Goal: Communication & Community: Answer question/provide support

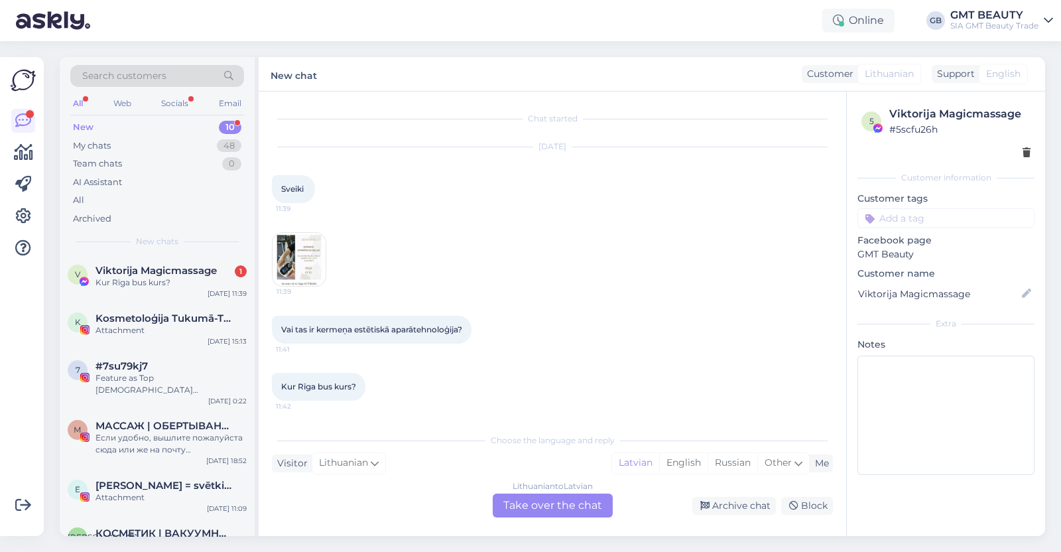
click at [315, 250] on img at bounding box center [299, 259] width 53 height 53
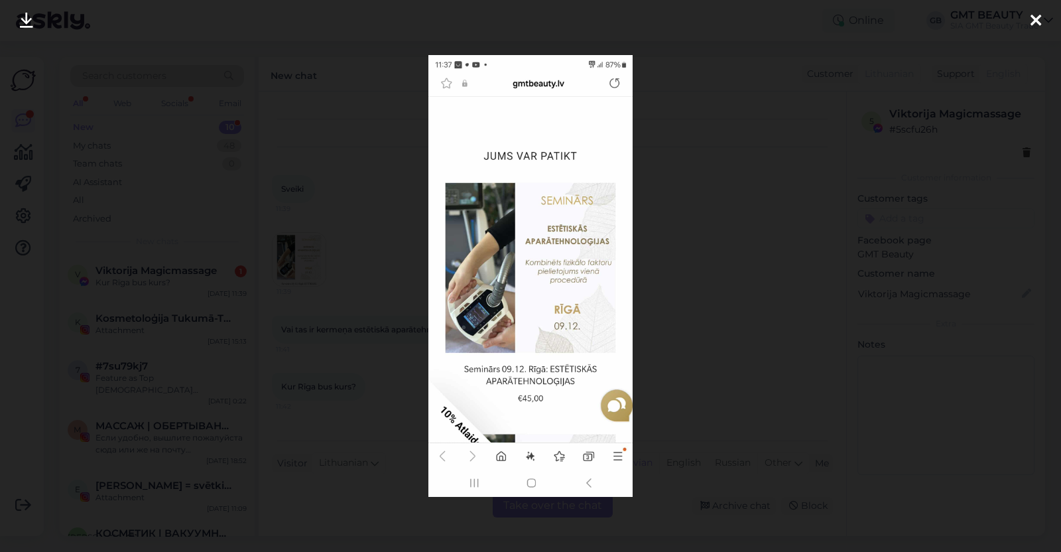
click at [1040, 15] on icon at bounding box center [1036, 21] width 11 height 17
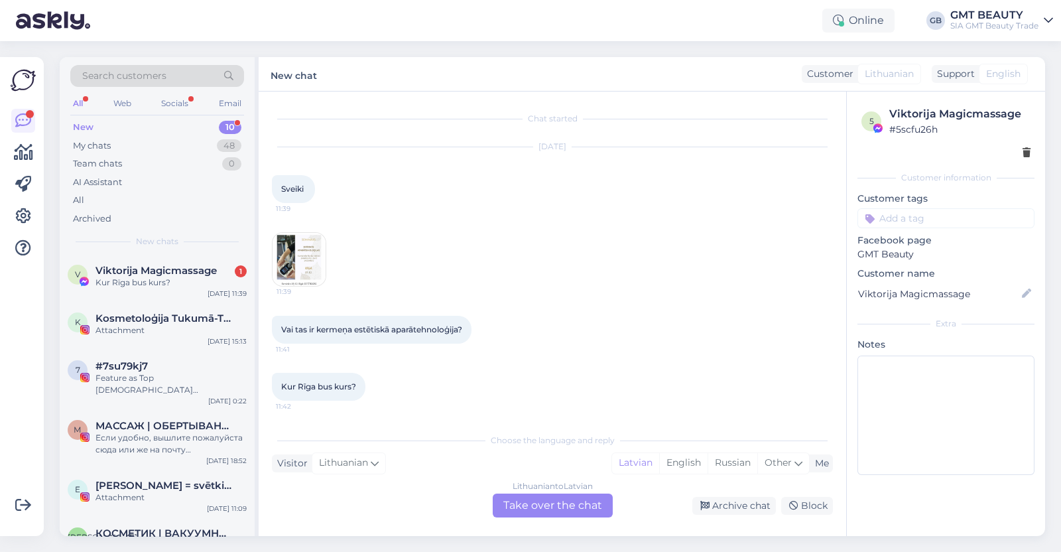
click at [566, 503] on div "Lithuanian to Latvian Take over the chat" at bounding box center [553, 505] width 120 height 24
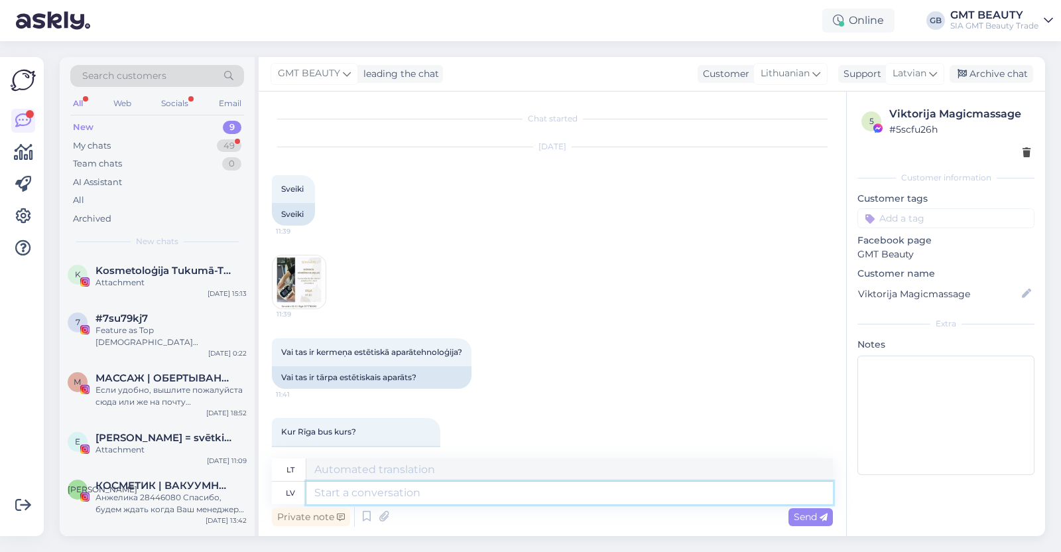
click at [430, 491] on textarea at bounding box center [569, 492] width 527 height 23
type textarea "Labdien!"
type textarea "Sveiki!"
click at [397, 498] on textarea "Labdien!" at bounding box center [569, 492] width 527 height 23
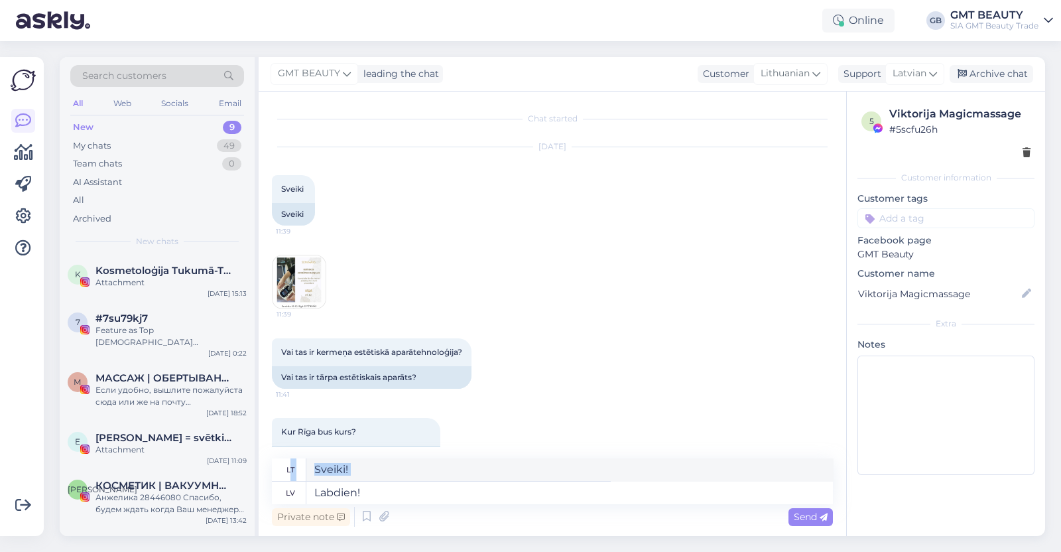
drag, startPoint x: 279, startPoint y: 497, endPoint x: 288, endPoint y: 466, distance: 32.1
click at [288, 466] on div "lt [PERSON_NAME]! lv Labdien!" at bounding box center [552, 481] width 561 height 46
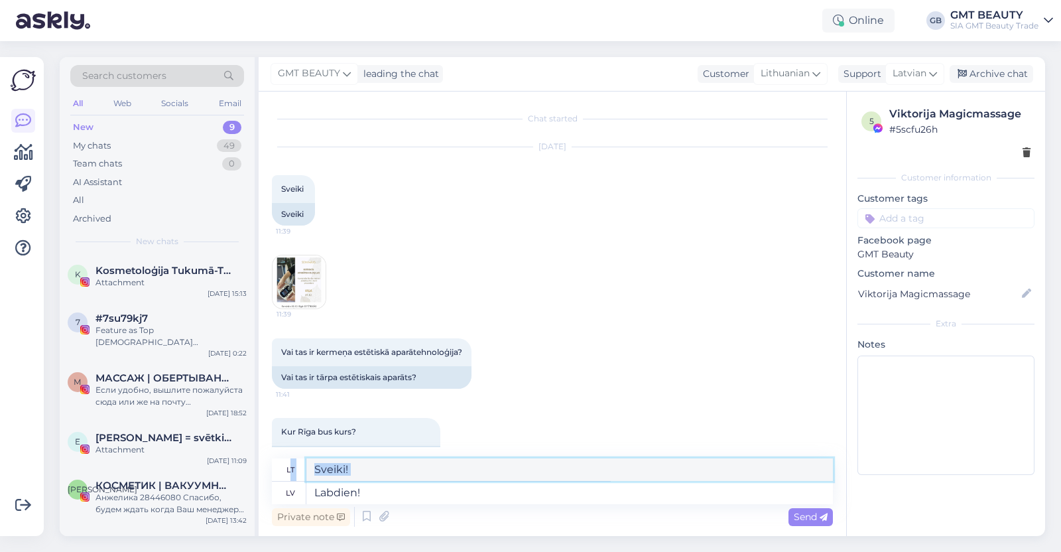
click at [420, 479] on textarea "Sveiki!" at bounding box center [569, 469] width 527 height 23
click at [422, 489] on textarea "Labdien!" at bounding box center [569, 492] width 527 height 23
click at [387, 489] on textarea "Labdien!" at bounding box center [569, 492] width 527 height 23
click at [398, 487] on textarea "Labdien!" at bounding box center [569, 492] width 527 height 23
drag, startPoint x: 399, startPoint y: 490, endPoint x: 270, endPoint y: 489, distance: 129.3
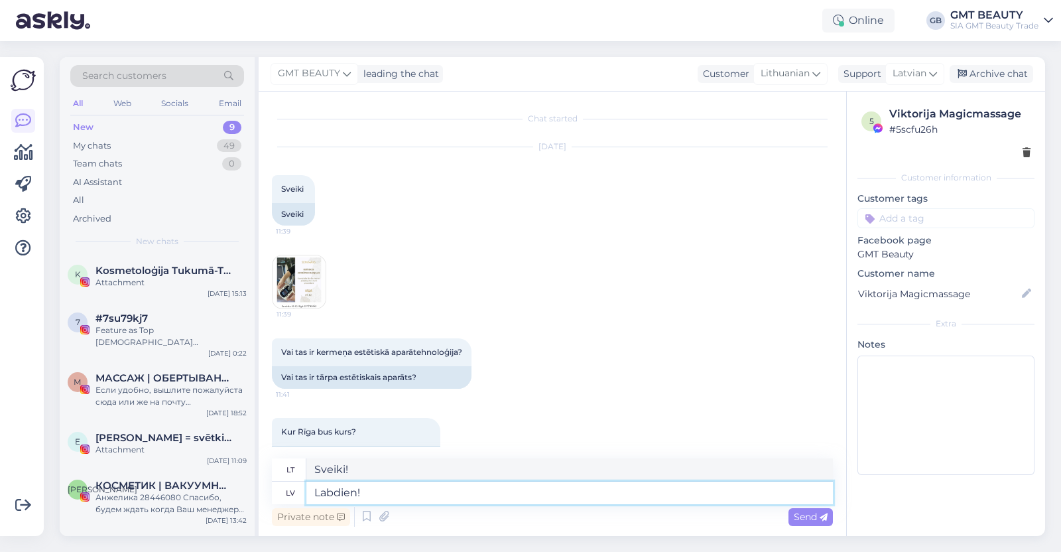
click at [270, 489] on div "Chat started [DATE] Sveiki 11:39 Sveiki 11:39 Vai tas ir kermeņa estētiskā apar…" at bounding box center [553, 314] width 588 height 444
click at [436, 489] on textarea "Labdien!" at bounding box center [569, 492] width 527 height 23
type textarea "Labdien! lūdz"
type textarea "Sveiki! Prašau"
drag, startPoint x: 422, startPoint y: 492, endPoint x: 240, endPoint y: 492, distance: 182.4
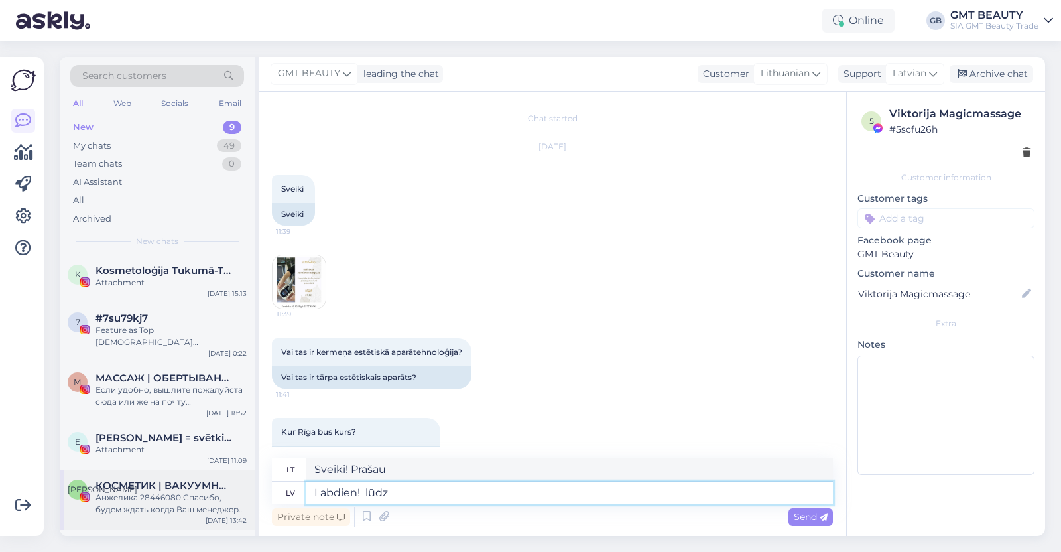
click at [240, 492] on div "Search customers All Web Socials Email New 9 My chats 49 Team chats 0 AI Assist…" at bounding box center [552, 296] width 985 height 479
type textarea "Hi!"
type textarea "Sveiki!"
type textarea "Hi! Cou"
type textarea "Sveiki! Cou"
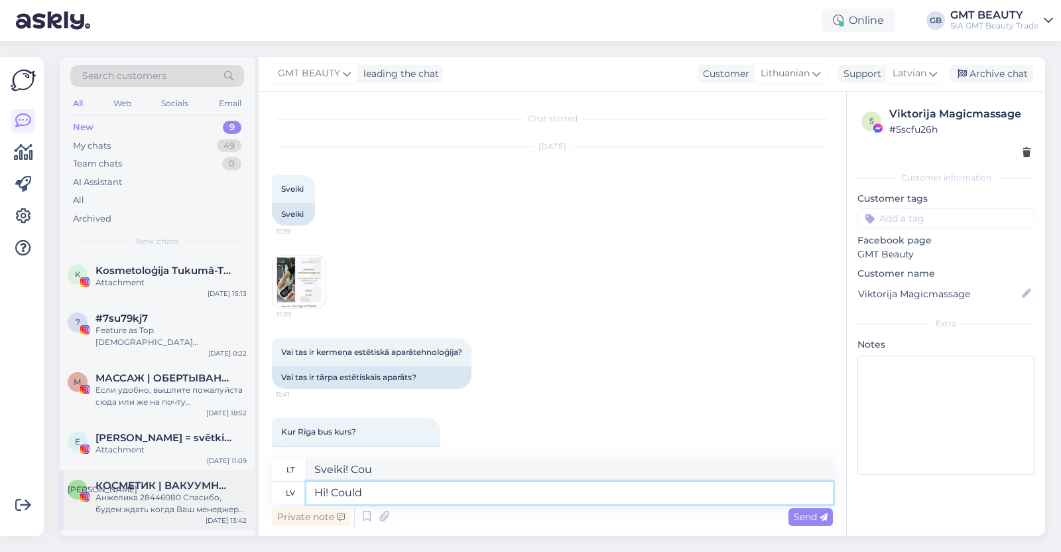
type textarea "Hi! Could"
type textarea "Sveiki! [PERSON_NAME]"
drag, startPoint x: 384, startPoint y: 489, endPoint x: 304, endPoint y: 490, distance: 79.6
click at [304, 490] on div "lv Hi! Could" at bounding box center [552, 492] width 561 height 23
type textarea "Labdien!"
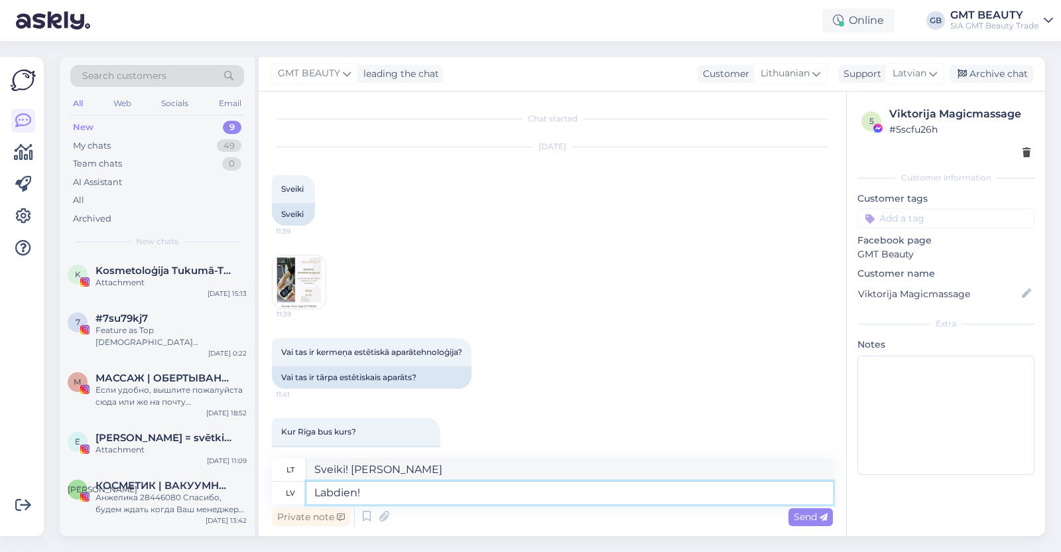
type textarea "Sveiki!"
type textarea "Labdien! Vai"
type textarea "Sveiki! Yra"
type textarea "Labdien! Vai jūs"
type textarea "Sveiki! Ar jūs?"
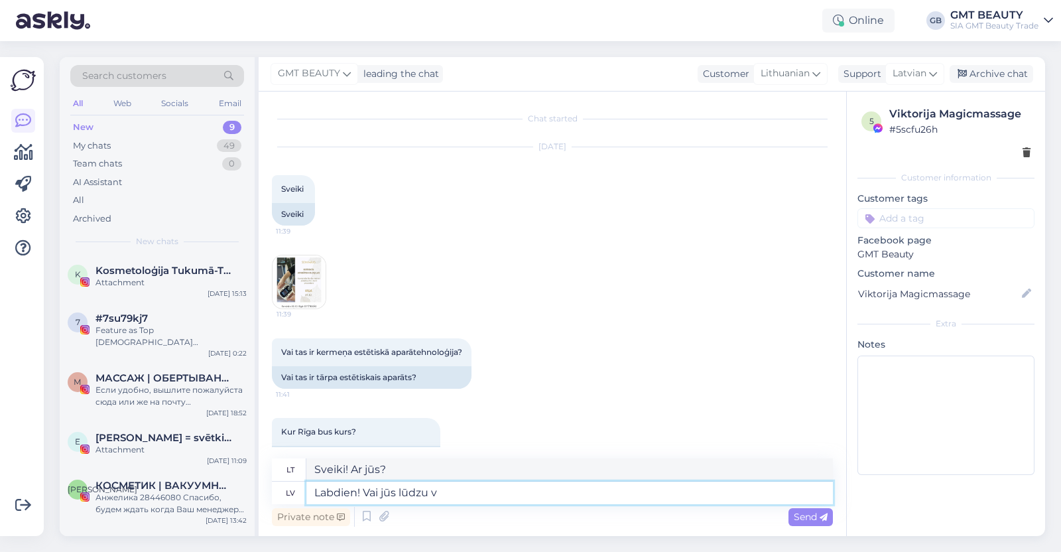
type textarea "Labdien! Vai jūs lūdzu va"
type textarea "Sveiki! Gal galėtumėte?"
type textarea "Labdien! Vai jūs lūdzu varētu precizēt"
type textarea "Sveiki! Gal galėtumėte patikslinti?"
type textarea "Labdien! Vai jūs lūdzu varētu precizēt jautājumu?"
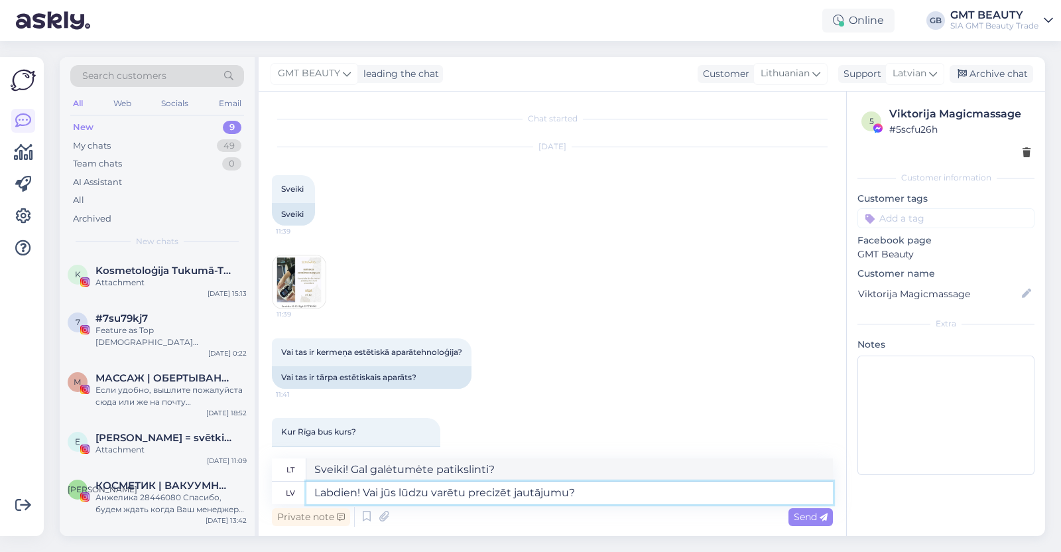
type textarea "Sveiki! Gal galėtumėte patikslinti klausimą?"
type textarea "Labdien! Vai jūs lūdzu varētu precizēt jautājumu? Automātiska"
type textarea "Sveiki! Gal galėtumėte patikslinti klausimą? Automatinis"
drag, startPoint x: 666, startPoint y: 491, endPoint x: 643, endPoint y: 497, distance: 24.0
click at [643, 497] on textarea "Labdien! Vai jūs lūdzu varētu precizēt jautājumu? Automātiska" at bounding box center [569, 492] width 527 height 23
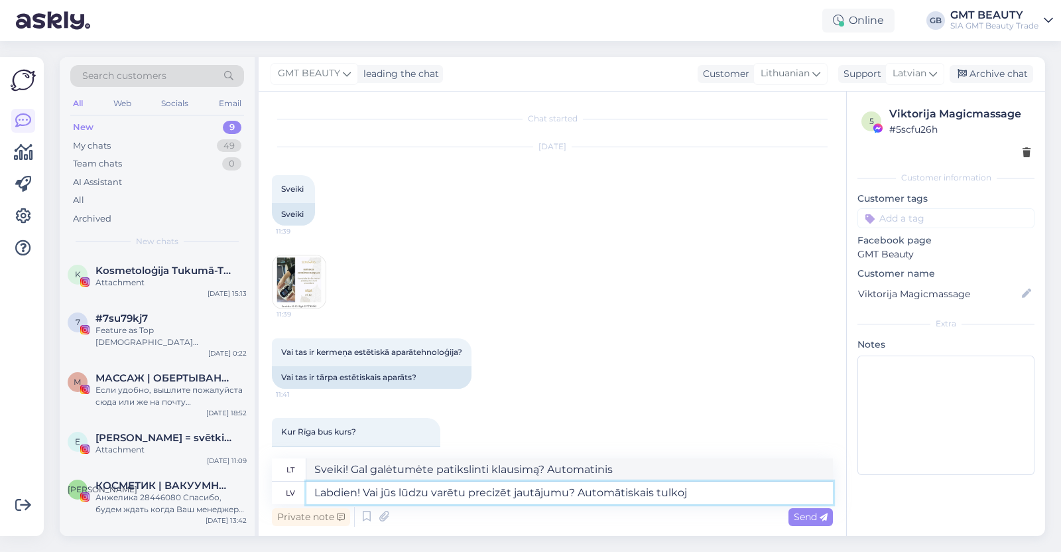
type textarea "Labdien! Vai jūs lūdzu varētu precizēt jautājumu? Automātiskais tulko"
type textarea "Sveiki! Gal galėtumėte patikslinti klausimą? Automatinis vertimas"
type textarea "Labdien! Vai jūs lūdzu varētu precizēt jautājumu? Automātiskais tulkot;"
type textarea "Sveiki! Gal galėtumėte patikslinti klausimą? Automatinis vertimas;"
type textarea "Labdien! Vai jūs lūdzu varētu precizēt jautājumu? Automātiskais tulkotāj"
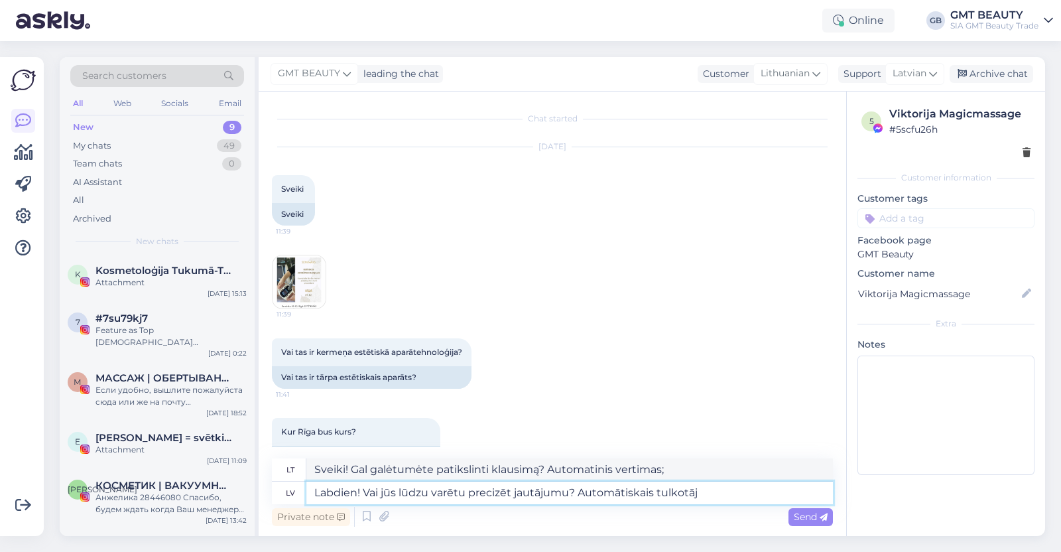
type textarea "Sveiki! Gal galėtumėte patikslinti klausimą? Automatinis vertimas"
type textarea "Labdien! Vai jūs lūdzu varētu precizēt jautājumu? Automātiskais tulkotājs"
type textarea "Sveiki! Gal galėtumėte patikslinti klausimą? Automatinis vertėjas"
type textarea "Labdien! Vai jūs lūdzu varētu precizēt jautājumu? Automātiskais tulkotājs to i"
type textarea "Sveiki! Gal galėtumėte patikslinti klausimą? Automatinis vertėjas."
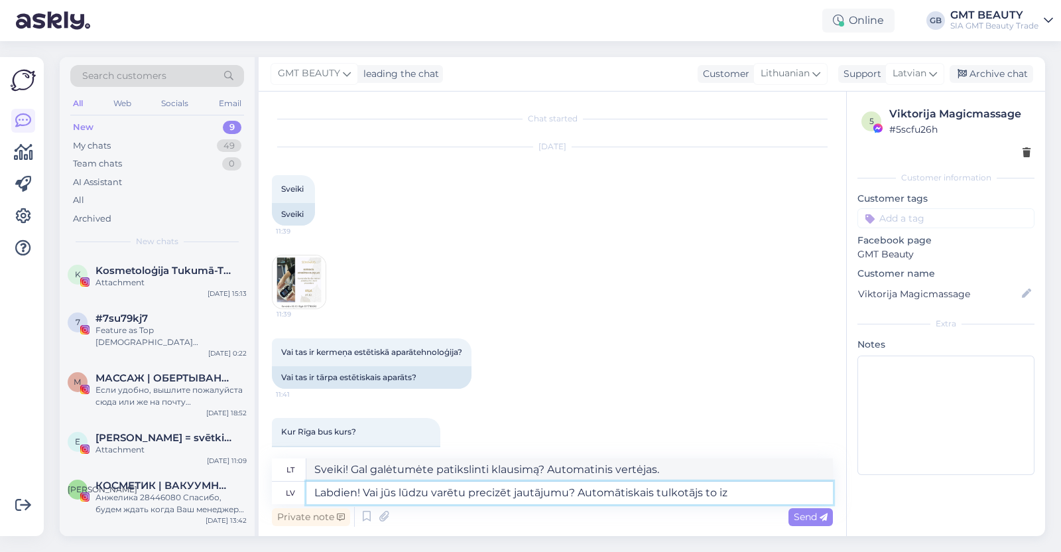
type textarea "Labdien! Vai jūs lūdzu varētu precizēt jautājumu? Automātiskais tulkotājs to iz"
type textarea "Sveiki! Gal galėtumėte patikslinti klausimą? Automatinis vertėjas jį išvers."
type textarea "Labdien! Vai jūs lūdzu varētu precizēt jautājumu? Automātiskais tulkotājs to ir"
type textarea "Sveiki! Gal galėtumėte patikslinti klausimą? Automatinis vertėjas yra"
type textarea "Labdien! Vai jūs lūdzu varētu precizēt jautājumu? Automātiskais tulkotājs to ir…"
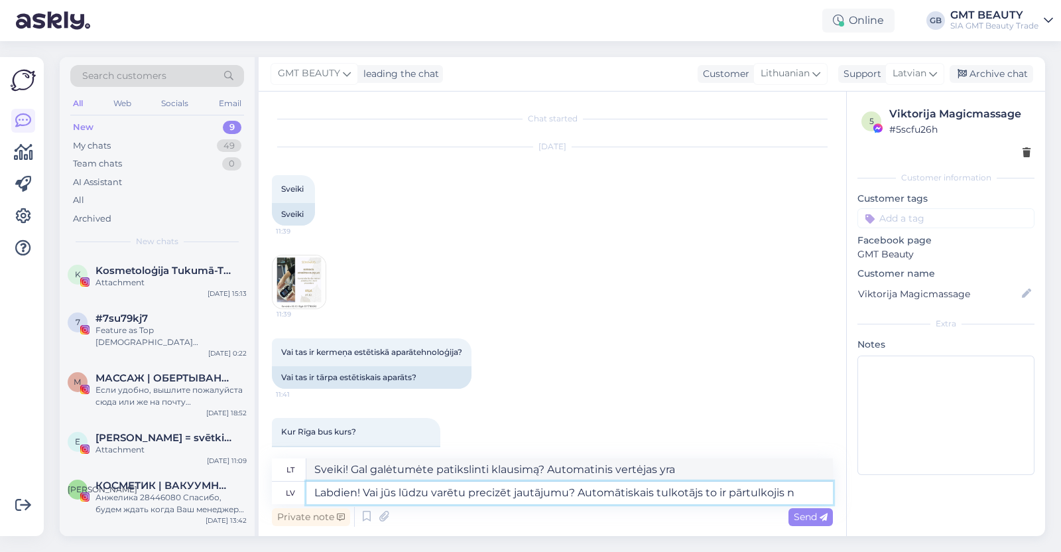
type textarea "Sveiki! Gal galėtumėte patikslinti klausimą? Jį išvertė automatinis vertėjas."
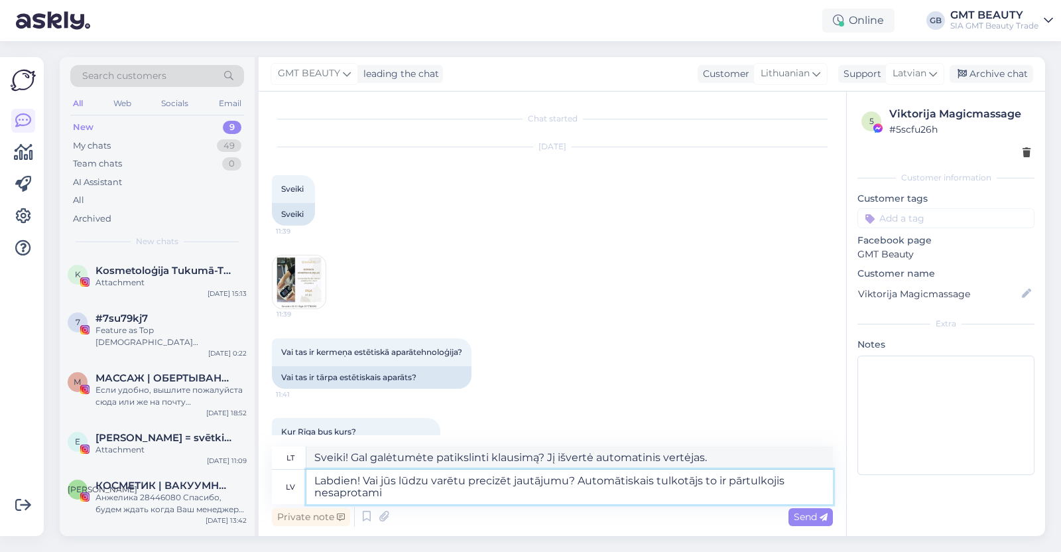
type textarea "Labdien! Vai jūs lūdzu varētu precizēt jautājumu? Automātiskais tulkotājs to ir…"
type textarea "Sveiki! Gal galėtumėte patikslinti klausimą? Automatinis vertėjas jį išvertė ne…"
type textarea "Labdien! Vai jūs lūdzu varētu precizēt jautājumu? Automātiskais tulkotājs to ir…"
click at [802, 515] on span "Send" at bounding box center [811, 517] width 34 height 12
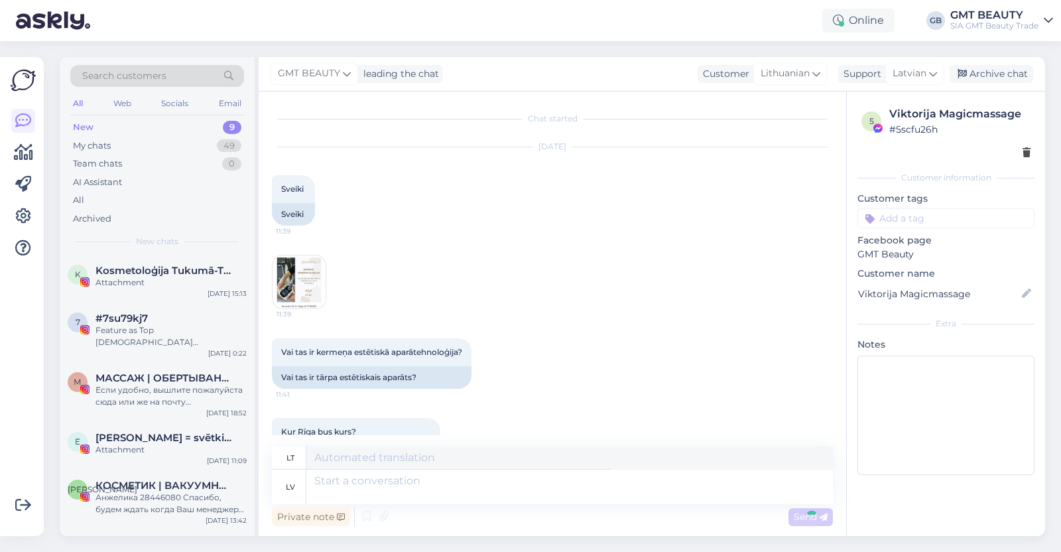
scroll to position [139, 0]
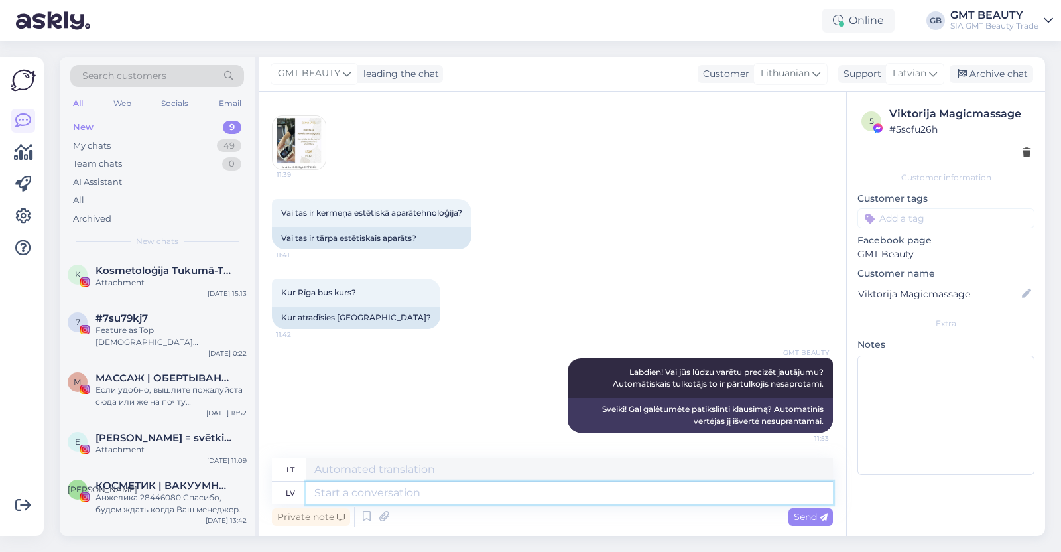
click at [474, 485] on textarea at bounding box center [569, 492] width 527 height 23
type textarea "Seminārs"
type textarea "Seminaras"
type textarea "Seminārs notiks"
type textarea "Seminaras vyks š."
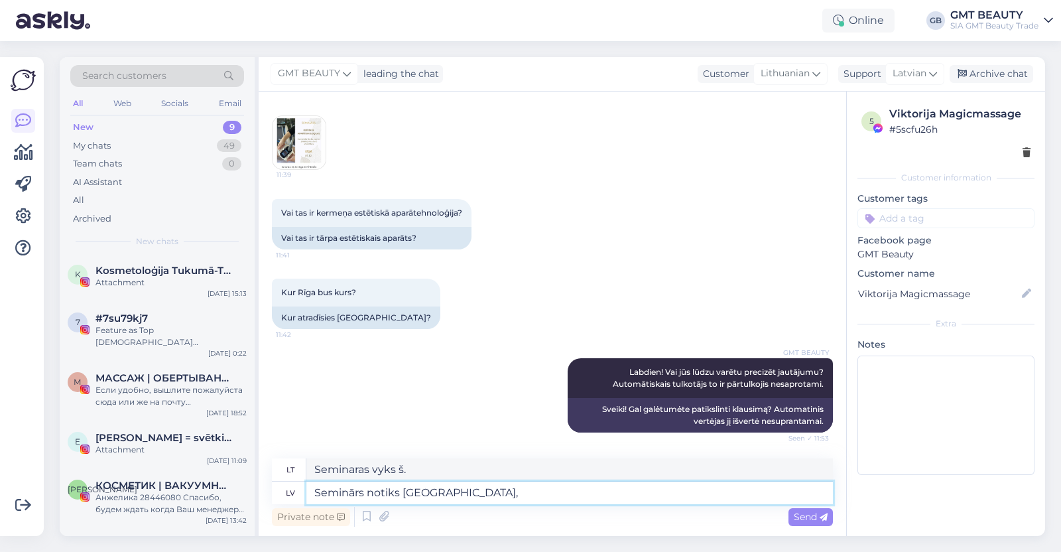
type textarea "Seminārs notiks [GEOGRAPHIC_DATA], P"
type textarea "Seminaras vyks Rygoje,"
type textarea "Seminārs notiks [GEOGRAPHIC_DATA], P."
type textarea "Seminaras vyks Rygoje, P."
type textarea "Seminārs notiks [GEOGRAPHIC_DATA], P. [GEOGRAPHIC_DATA]"
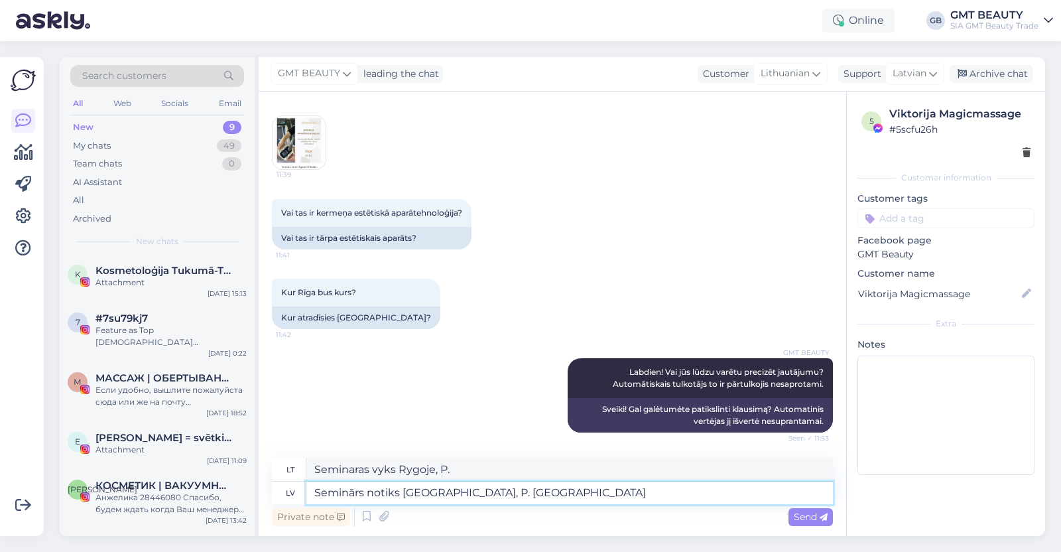
type textarea "Seminaras vyks Rygoje, P. [GEOGRAPHIC_DATA]"
type textarea "Seminārs notiks [GEOGRAPHIC_DATA], P. Brieža 39"
type textarea "Seminaras vyks Rygoje, P. Brieža 39"
type textarea "Seminārs notiks [GEOGRAPHIC_DATA], P. Brieža 39, L"
type textarea "Seminaras vyks Rygoje, P. Brieža 39,"
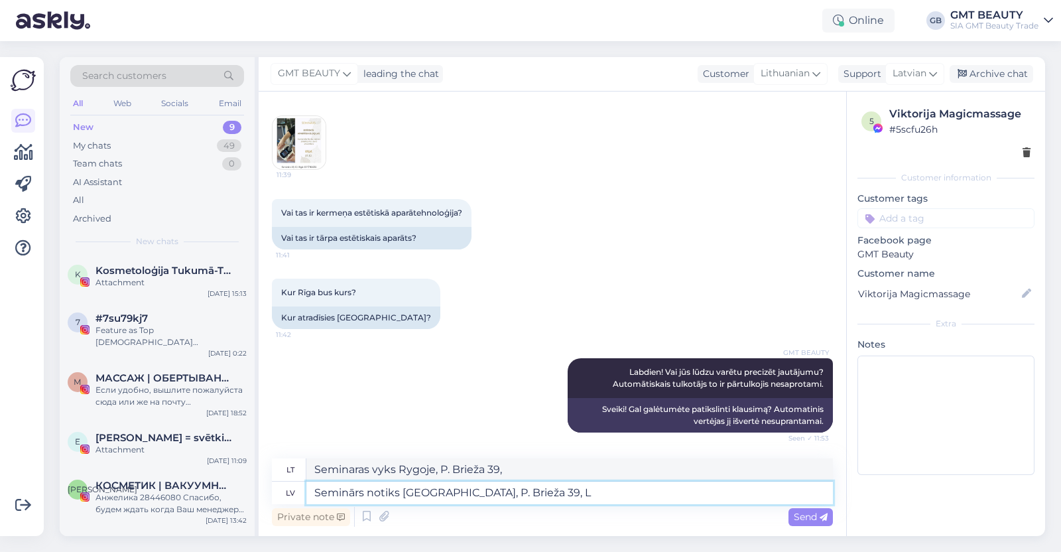
type textarea "Seminārs notiks [GEOGRAPHIC_DATA], P. Brieža 39, LV"
type textarea "Seminaras vyks Rygoje, P. Brieža 39, L"
type textarea "Seminārs notiks [GEOGRAPHIC_DATA], P. Brieža 39, LV-1"
type textarea "Seminaras vyks Rygoje, P. Brieža 39, LV-"
type textarea "Seminārs notiks [GEOGRAPHIC_DATA], P. Brieža 39, LV-1045"
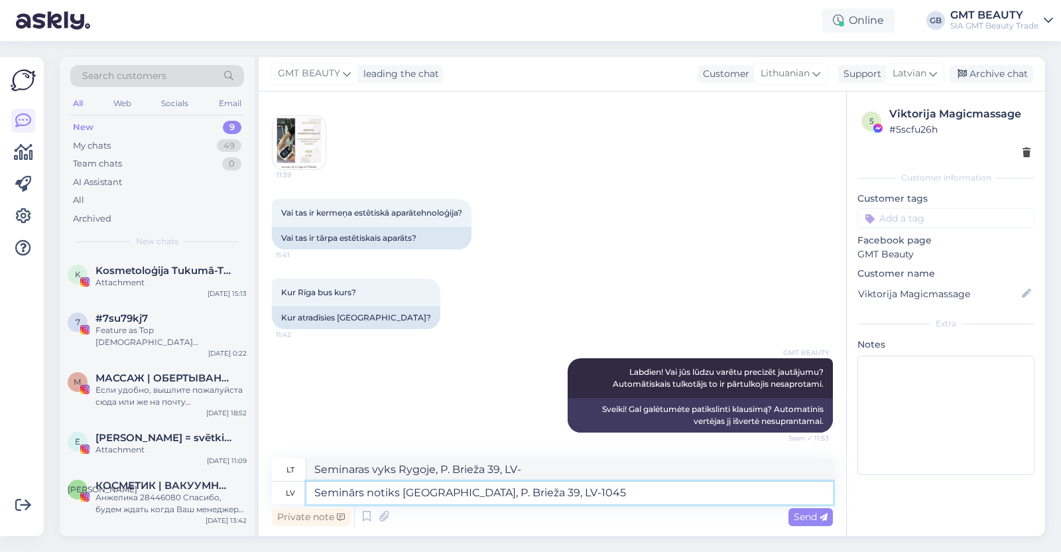
type textarea "Seminaras vyks Rygoje, P. Brieža 39, LV-1045"
type textarea "Seminārs notiks [GEOGRAPHIC_DATA], P. Brieža 39, LV-1045,"
type textarea "Seminaras vyks Rygoje, P. Brieža 39, LV-1045,"
click at [479, 492] on textarea "Seminārs notiks [GEOGRAPHIC_DATA], P. Brieža 39, LV-1045," at bounding box center [569, 492] width 527 height 23
type textarea "Seminārs notiks [GEOGRAPHIC_DATA], P. Brieža iel39, LV-1045,"
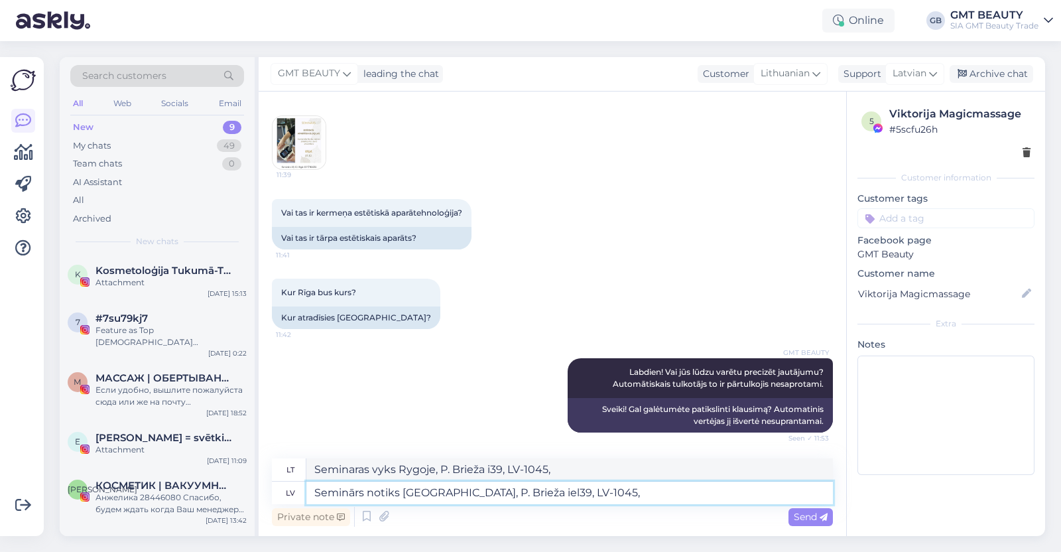
type textarea "Seminaras vyks Rygoje, P. Brieža g. 39, LV-1045,"
click at [590, 493] on textarea "Seminārs notiks [GEOGRAPHIC_DATA], P. [STREET_ADDRESS]," at bounding box center [569, 492] width 527 height 23
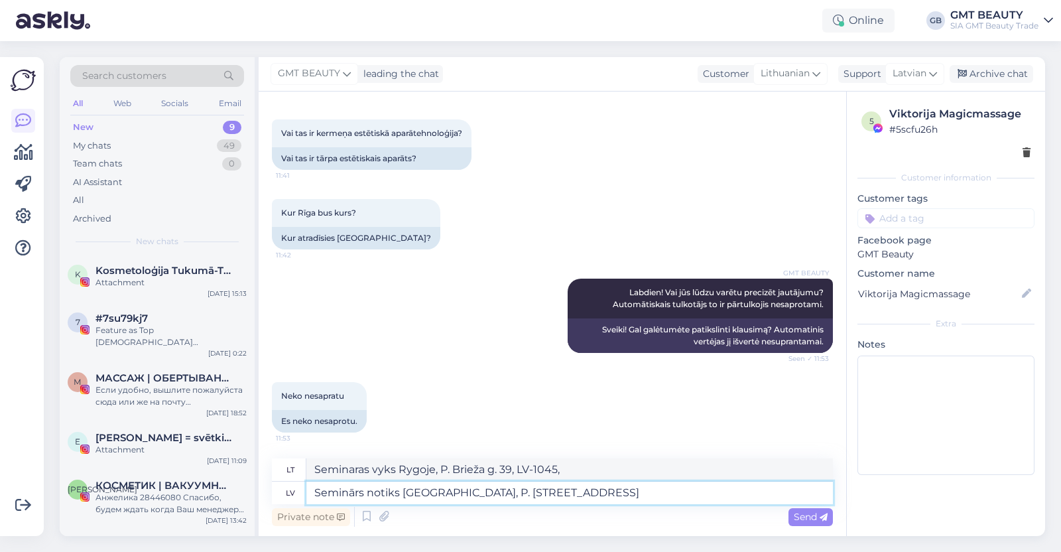
type textarea "Seminārs notiks [GEOGRAPHIC_DATA], P. [STREET_ADDRESS]"
type textarea "Seminaras vyks Rygoje, P. [PERSON_NAME] 39, LV-1045, mūsų"
type textarea "Seminārs notiks [GEOGRAPHIC_DATA], P. [STREET_ADDRESS] sal"
type textarea "Seminaras vyks Rygoje, P. [PERSON_NAME] 39, LV-1045, mūsų adresu"
type textarea "Seminārs notiks [GEOGRAPHIC_DATA], P. [STREET_ADDRESS], mūsu salon"
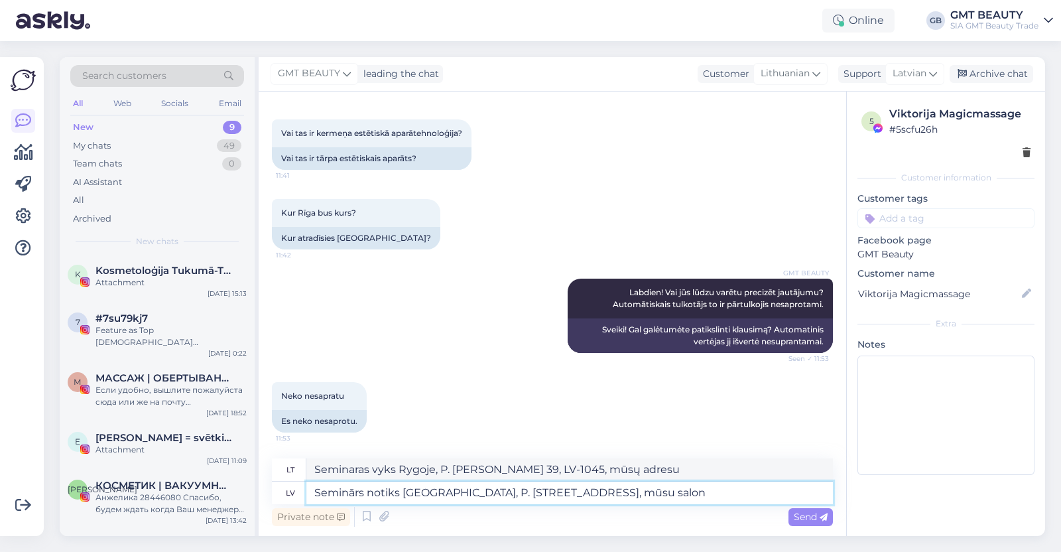
type textarea "Seminaras vyks Rygoje, P. [PERSON_NAME] 39, LV-1045, mūsų biure"
type textarea "Seminārs notiks [GEOGRAPHIC_DATA], P. [STREET_ADDRESS], mūsu salonā."
type textarea "Seminaras vyks Rygoje, P. [STREET_ADDRESS] salone."
type textarea "Seminārs notiks [GEOGRAPHIC_DATA], P. [STREET_ADDRESS], mūsu salonā."
click at [797, 512] on span "Send" at bounding box center [811, 517] width 34 height 12
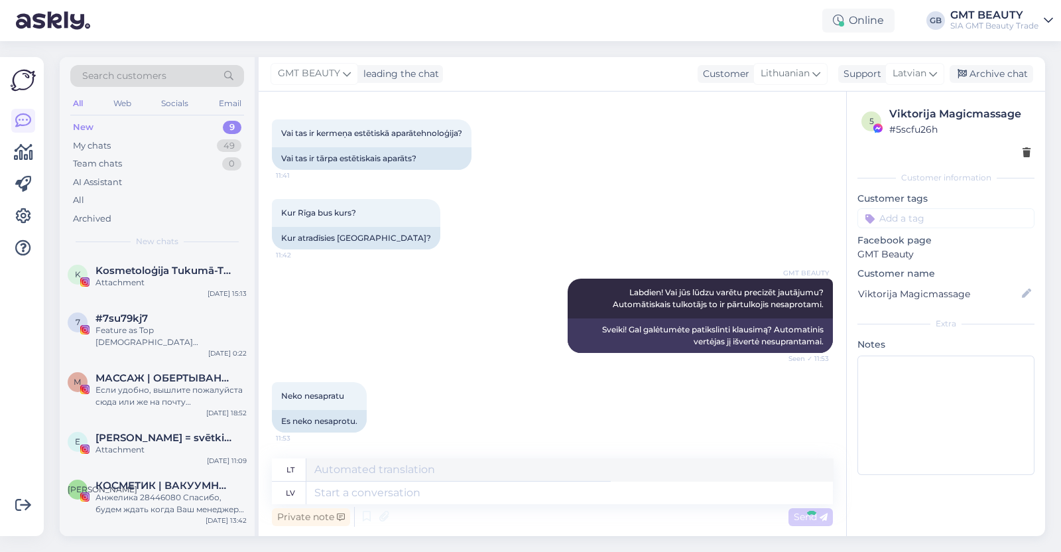
scroll to position [310, 0]
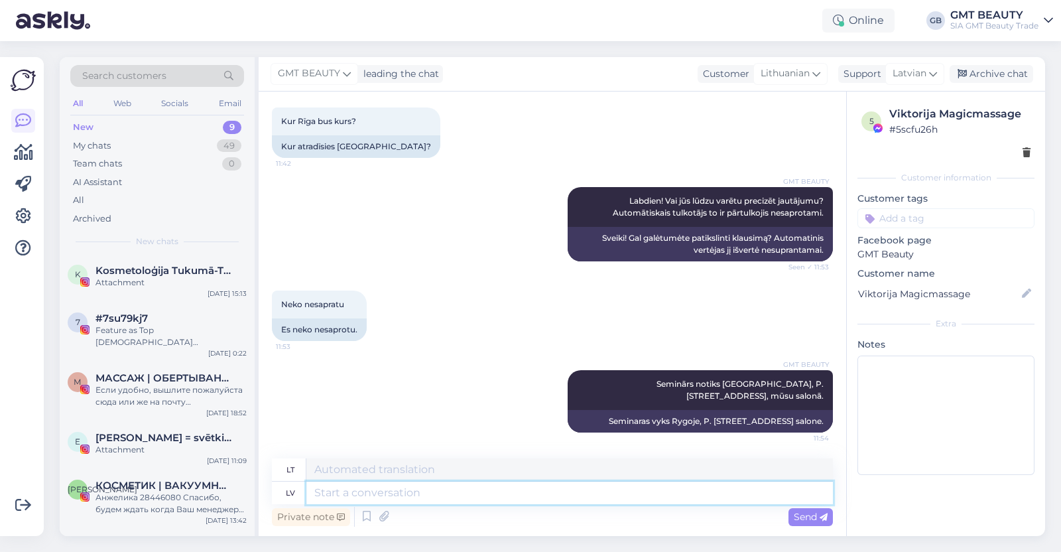
click at [474, 492] on textarea at bounding box center [569, 492] width 527 height 23
click at [930, 75] on icon at bounding box center [933, 73] width 8 height 15
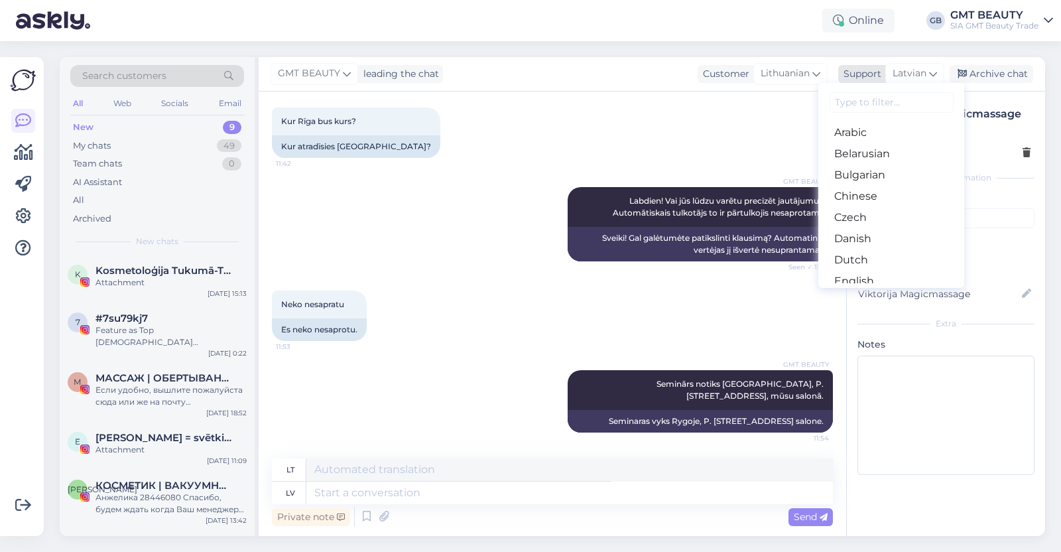
click at [930, 75] on icon at bounding box center [933, 73] width 8 height 15
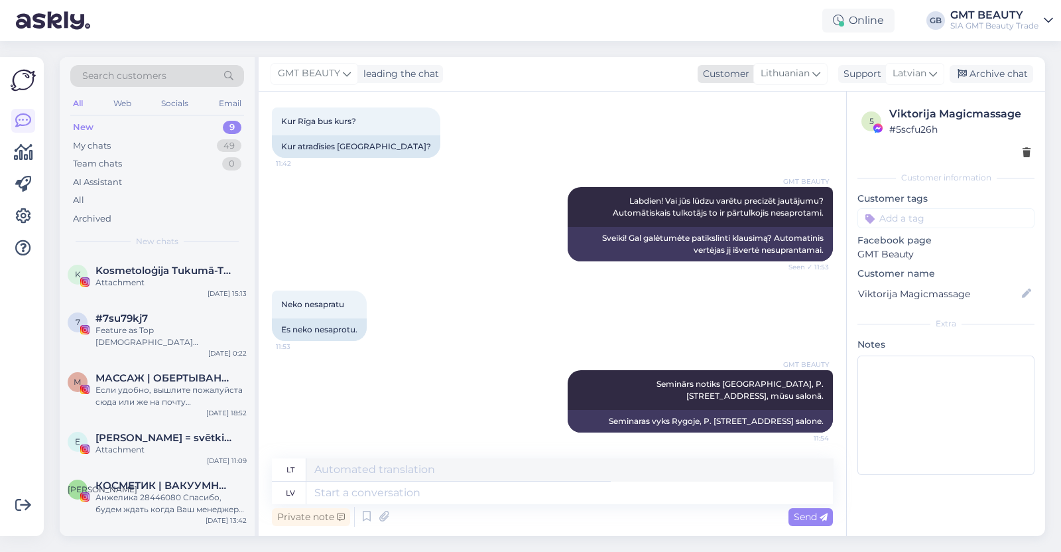
click at [793, 70] on span "Lithuanian" at bounding box center [785, 73] width 49 height 15
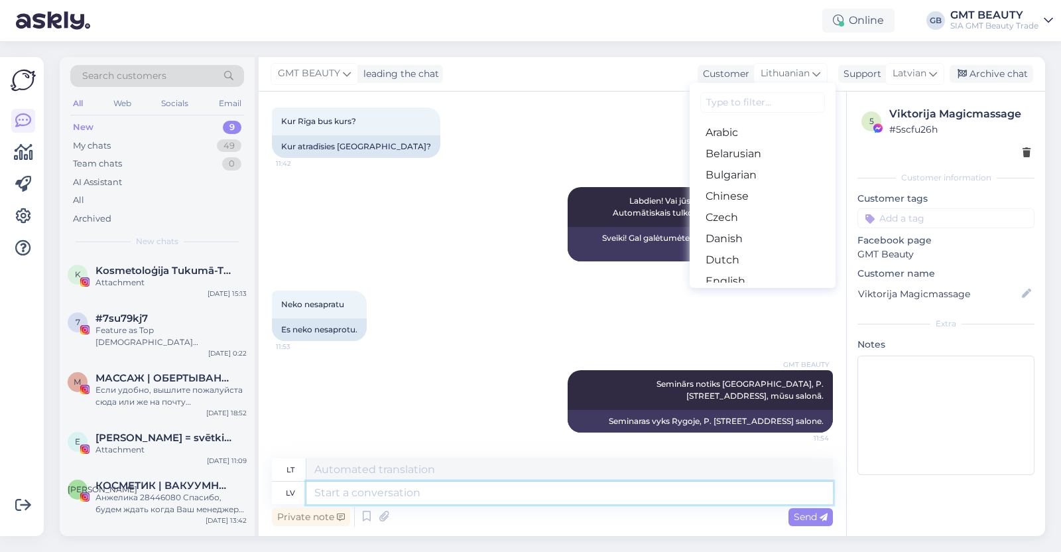
click at [368, 489] on textarea at bounding box center [569, 492] width 527 height 23
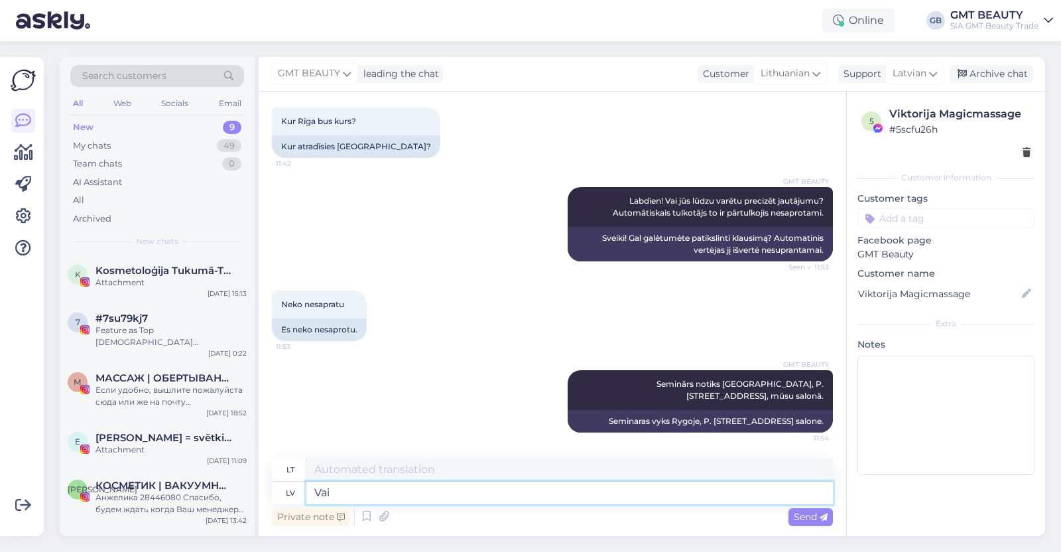
type textarea "Vai J"
type textarea "Arba"
type textarea "Vai Jūs"
type textarea "Ar tu?"
type textarea "Vai Jūs lūdzu"
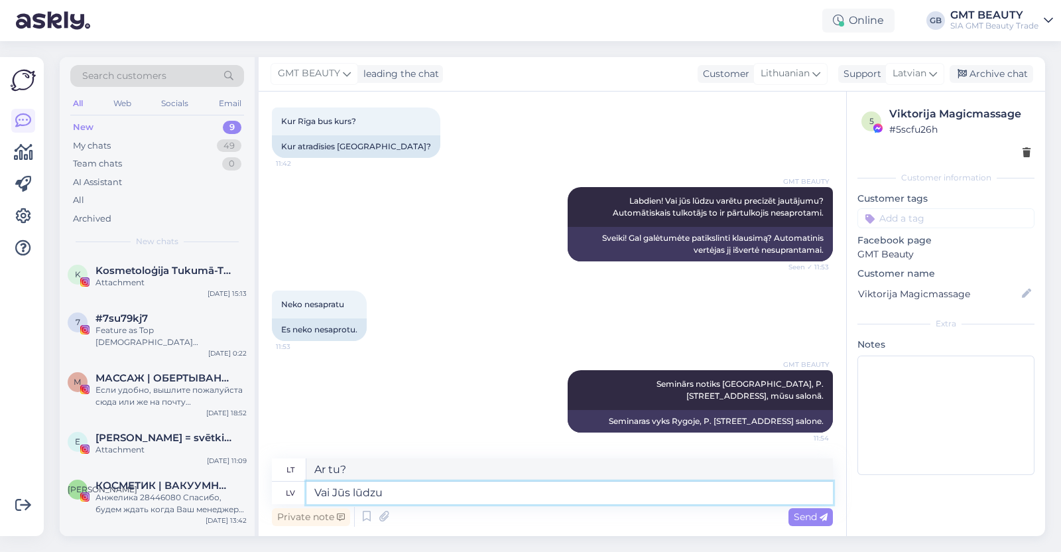
type textarea "Ar galėtumėte"
type textarea "Vai Jūs lūdzu varētu"
type textarea "Gal galėtumėte"
type textarea "Vai Jūs lūdzu varētu uzdot s"
type textarea "Gal galėtumėte paklausti?"
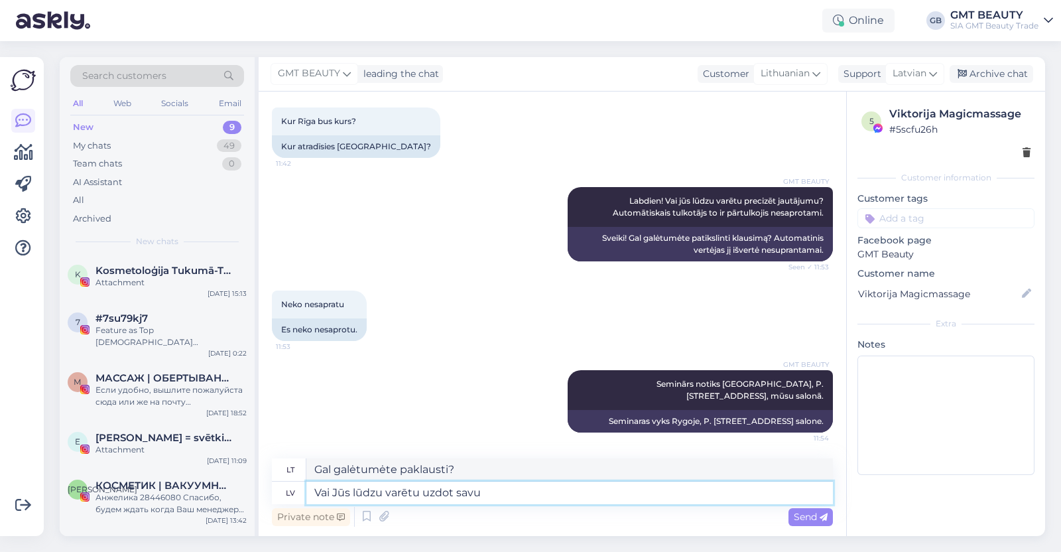
type textarea "Vai Jūs lūdzu varētu uzdot savu"
type textarea "Gal galėtumėte paklausti savo"
type textarea "Vai Jūs lūdzu varētu uzdot savu jautājumu"
type textarea "Gal galėtumėte užduoti savo klausimą?"
type textarea "Vai Jūs lūdzu varētu uzdot savu jautājumu angliski"
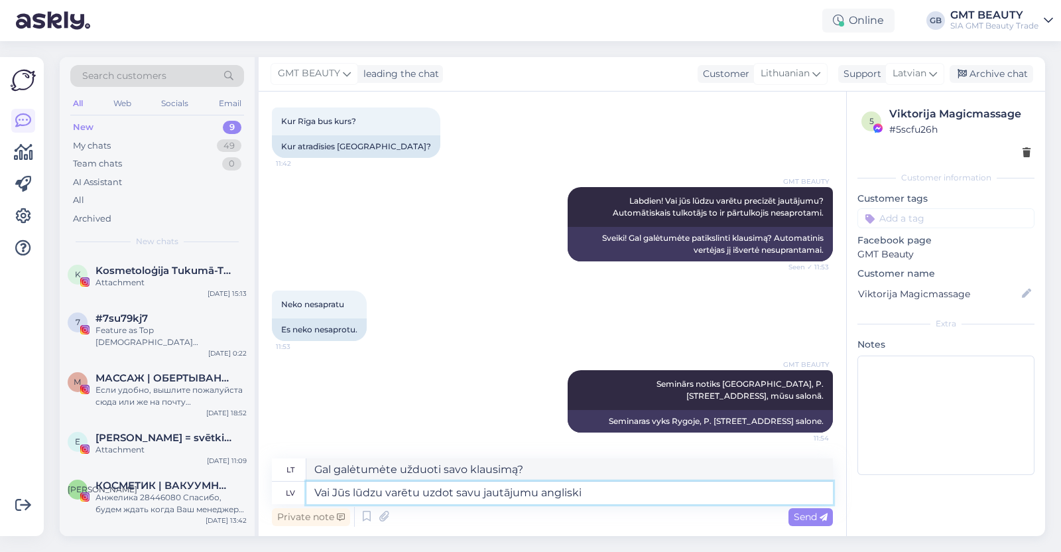
type textarea "Gal galėtumėte užduoti savo klausimą anglų kalba?"
type textarea "Vai Jūs lūdzu varētu uzdot savu jautājumu angliski atsūtot"
type textarea "Gal galėtumėte atsiųsti savo klausimą anglų kalba?"
type textarea "Vai Jūs lūdzu varētu uzdot savu jautājumu angliski atsūtot to"
type textarea "Gal galėtumėte užduoti savo klausimą anglų kalba ir jį atsiųsti?"
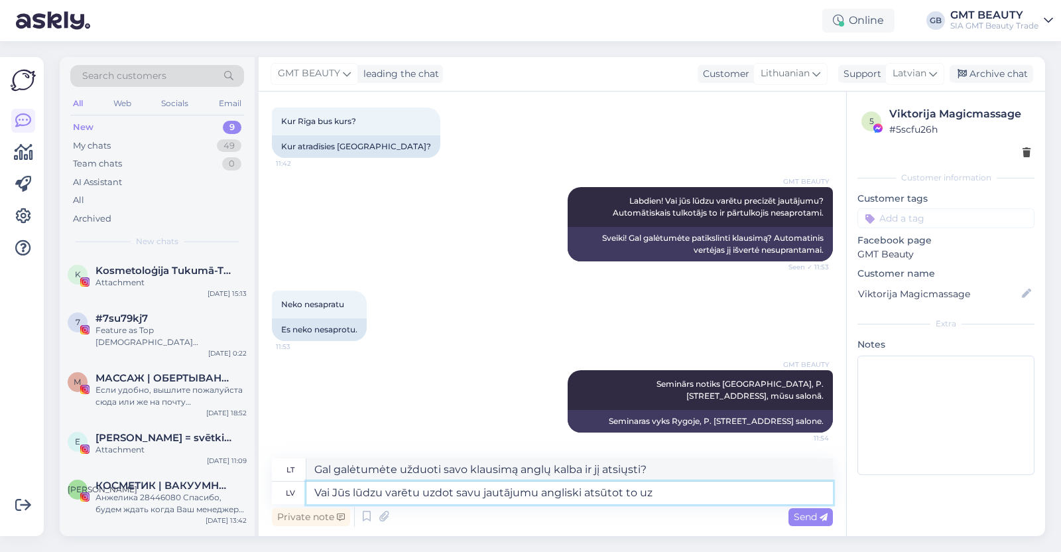
type textarea "Vai Jūs lūdzu varētu uzdot savu jautājumu angliski atsūtot to uz"
type textarea "Gal galėtumėte užduoti savo klausimą anglų kalba, išsiųsdami jį adresu"
type textarea "Vai Jūs lūdzu varētu uzdot savu jautājumu angliski atsūtot to uz e-pastu"
type textarea "Gal galėtumėte užduoti savo klausimą anglų kalba, išsiųsdami jį šiuo el. pašto …"
type textarea "Vai Jūs lūdzu varētu uzdot savu jautājumu angliski atsūtot to uz e-pastu info@g"
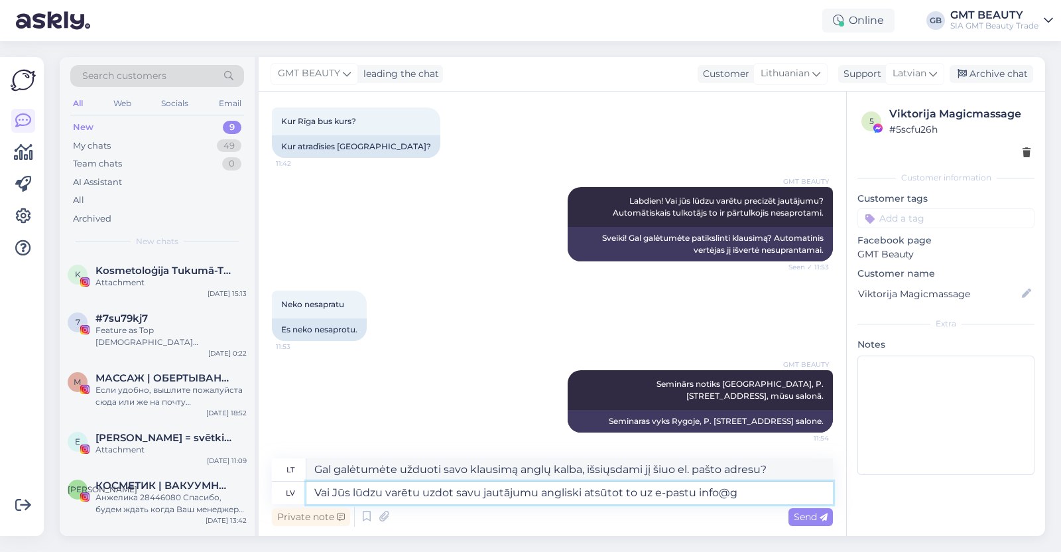
type textarea "Gal galėtumėte užduoti savo klausimą anglų kalba, išsiųsdami jį el. paštu info@"
type textarea "Vai Jūs lūdzu varētu uzdot savu jautājumu angliski atsūtot to uz e-pastu [EMAIL…"
type textarea "Gal galėtumėte užduoti savo klausimą anglų kalba, išsiųsdami jį adresu [EMAIL_A…"
type textarea "Vai Jūs lūdzu varētu uzdot savu jautājumu angliski atsūtot to uz e-pastu [EMAIL…"
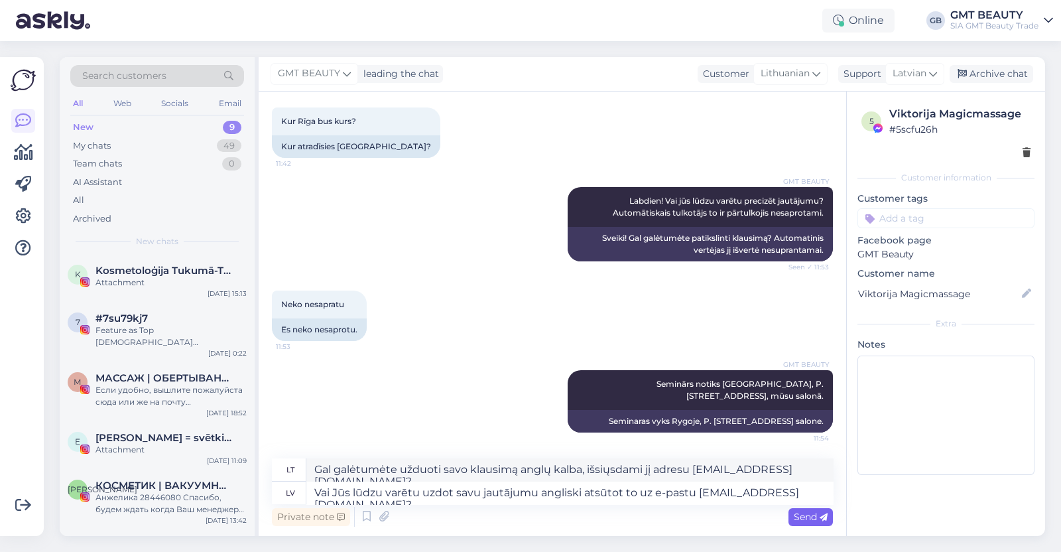
click at [813, 514] on span "Send" at bounding box center [811, 517] width 34 height 12
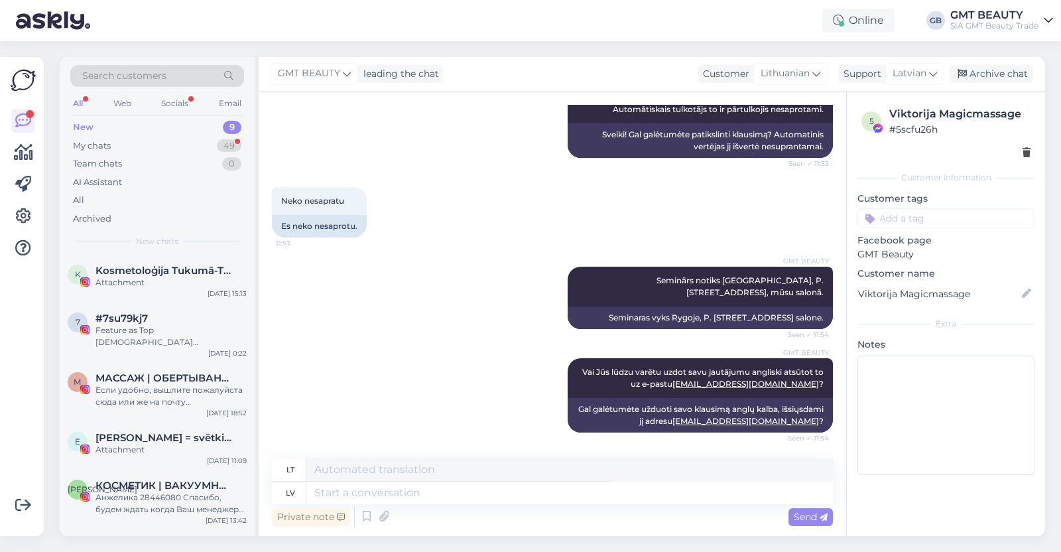
scroll to position [517, 0]
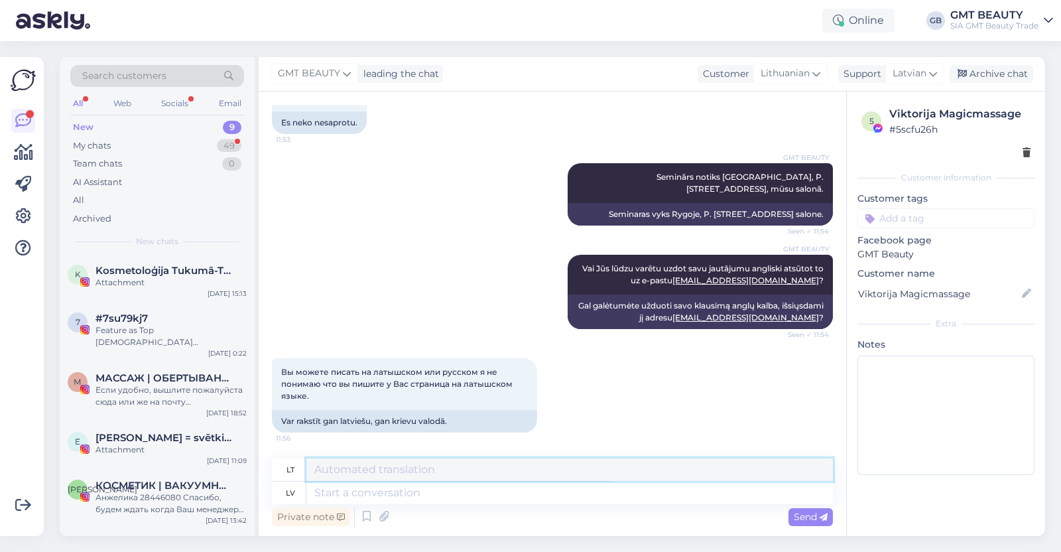
click at [414, 474] on textarea at bounding box center [569, 469] width 527 height 23
drag, startPoint x: 387, startPoint y: 467, endPoint x: 288, endPoint y: 472, distance: 99.0
click at [290, 472] on div "lt saSs" at bounding box center [552, 469] width 561 height 23
click at [461, 475] on textarea "Dīvaini, programma tulko autom" at bounding box center [569, 469] width 527 height 23
click at [497, 469] on textarea "Dīvaini, programma tulko autom" at bounding box center [569, 469] width 527 height 23
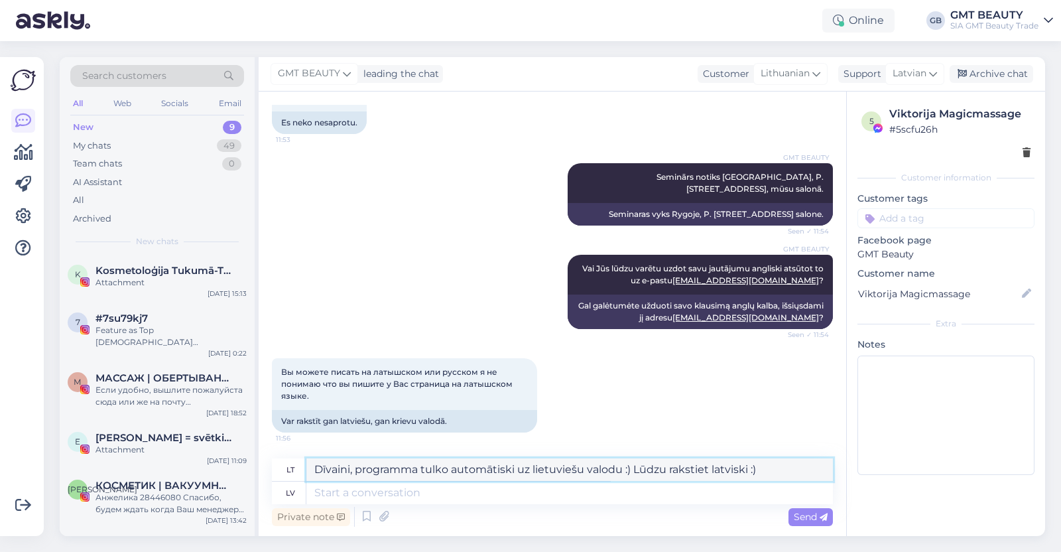
click at [708, 474] on textarea "Dīvaini, programma tulko automātiski uz lietuviešu valodu :) Lūdzu rakstiet lat…" at bounding box center [569, 469] width 527 height 23
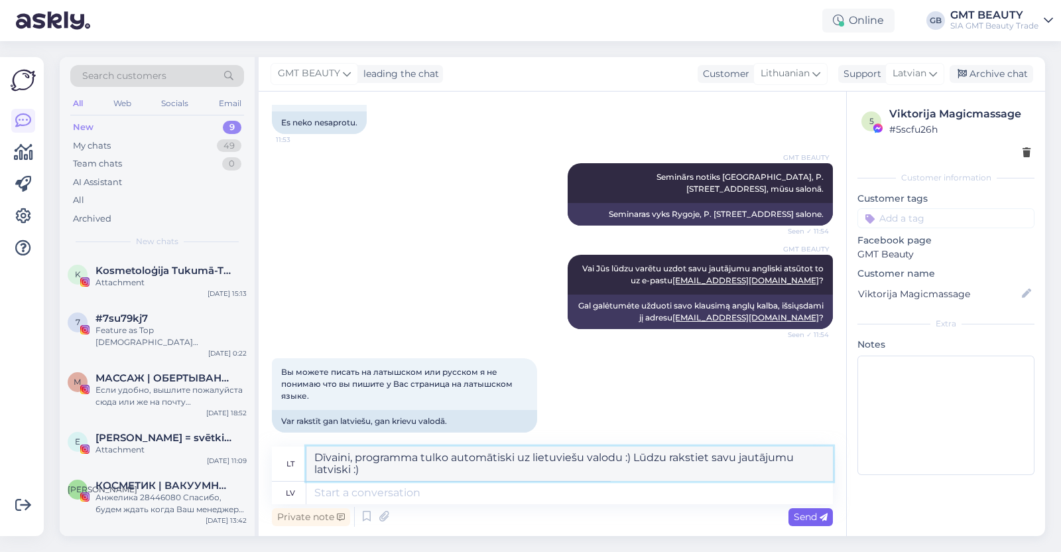
type textarea "Dīvaini, programma tulko automātiski uz lietuviešu valodu :) Lūdzu rakstiet sav…"
click at [811, 513] on span "Send" at bounding box center [811, 517] width 34 height 12
click at [808, 509] on div "Send" at bounding box center [811, 517] width 44 height 18
click at [808, 515] on span "Send" at bounding box center [811, 517] width 34 height 12
drag, startPoint x: 369, startPoint y: 474, endPoint x: 307, endPoint y: 457, distance: 64.5
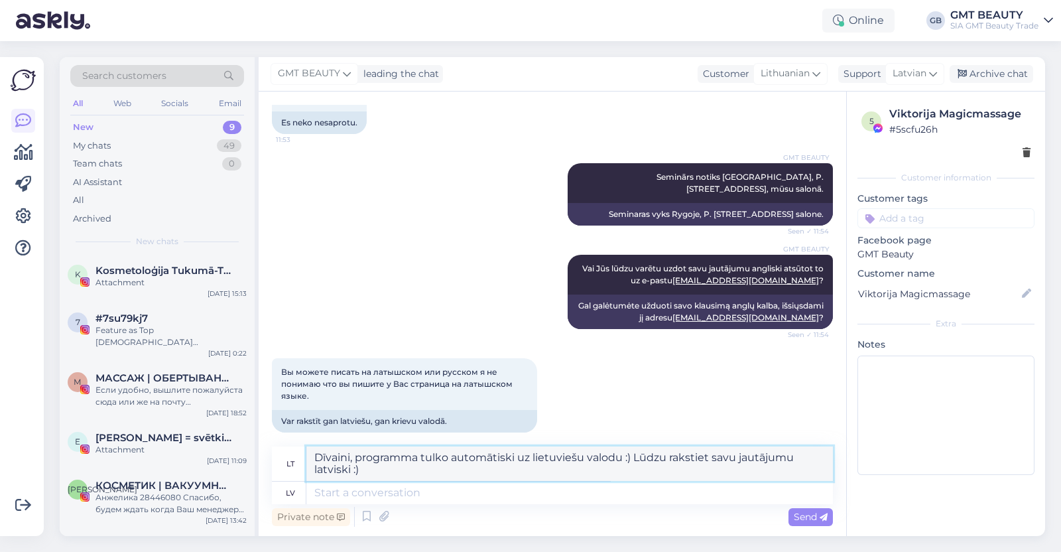
click at [307, 457] on textarea "Dīvaini, programma tulko automātiski uz lietuviešu valodu :) Lūdzu rakstiet sav…" at bounding box center [569, 463] width 527 height 34
click at [813, 511] on span "Send" at bounding box center [811, 517] width 34 height 12
click at [395, 495] on textarea at bounding box center [569, 492] width 527 height 23
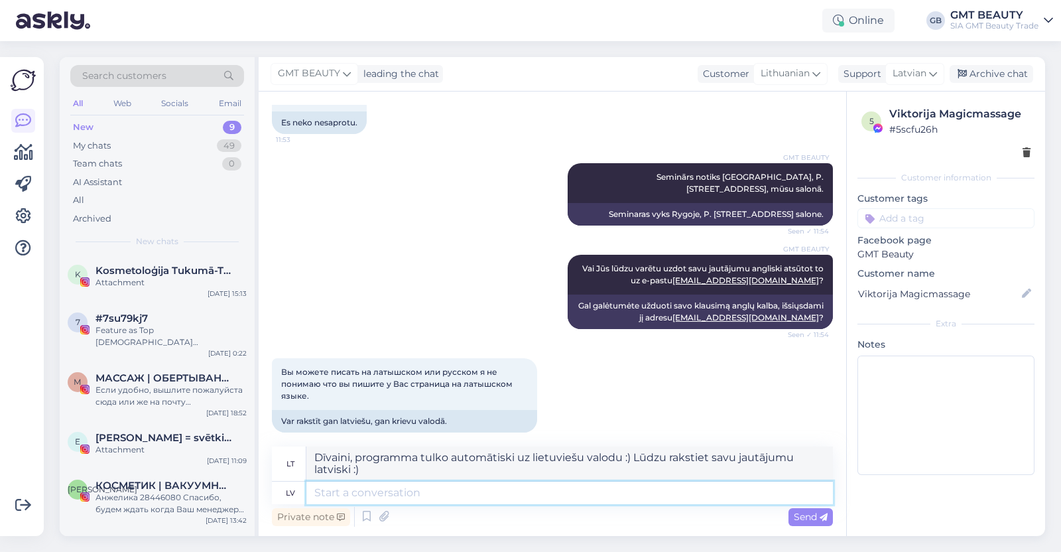
paste textarea "Dīvaini, programma tulko automātiski uz lietuviešu valodu :) Lūdzu rakstiet sav…"
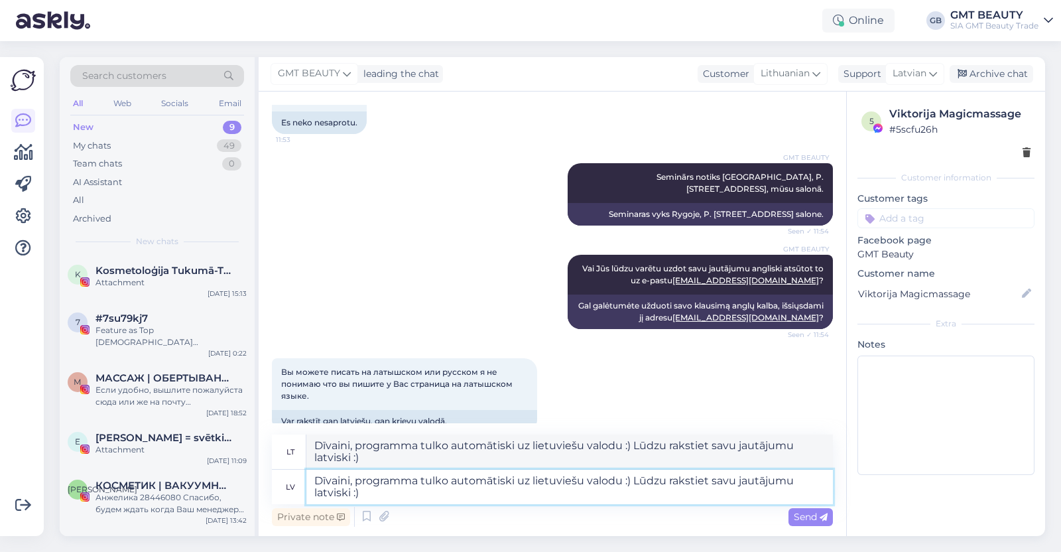
type textarea "Dīvaini, programma tulko automātiski uz lietuviešu valodu :) Lūdzu rakstiet sav…"
click at [810, 505] on div "Private note Send" at bounding box center [552, 516] width 561 height 25
type textarea "Keista, bet programa automatiškai verčia į lietuvių kalbą :) Prašome parašyti s…"
click at [377, 495] on textarea "Dīvaini, programma tulko automātiski uz lietuviešu valodu :) Lūdzu rakstiet sav…" at bounding box center [569, 487] width 527 height 34
click at [925, 78] on span "Latvian" at bounding box center [910, 73] width 34 height 15
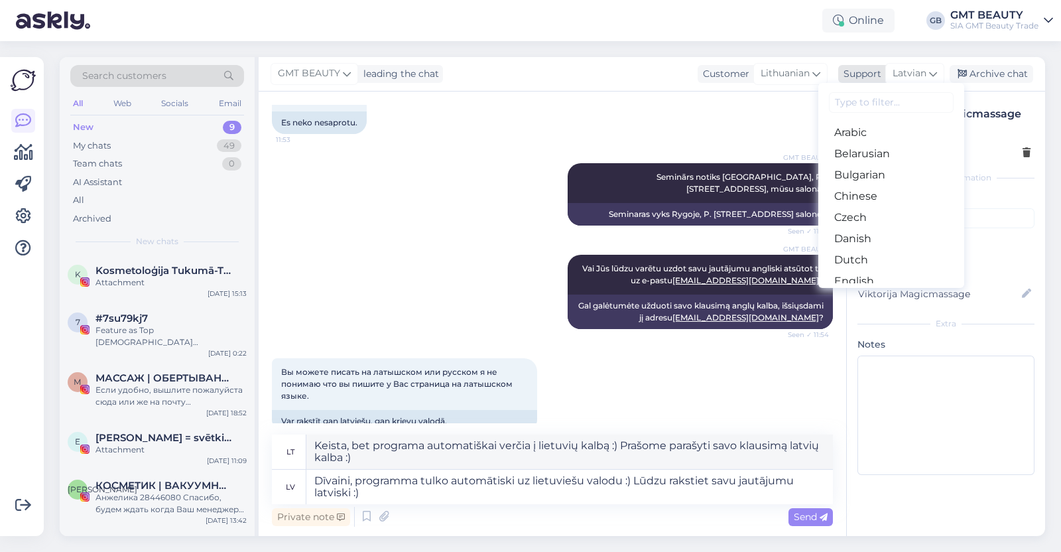
click at [925, 77] on span "Latvian" at bounding box center [910, 73] width 34 height 15
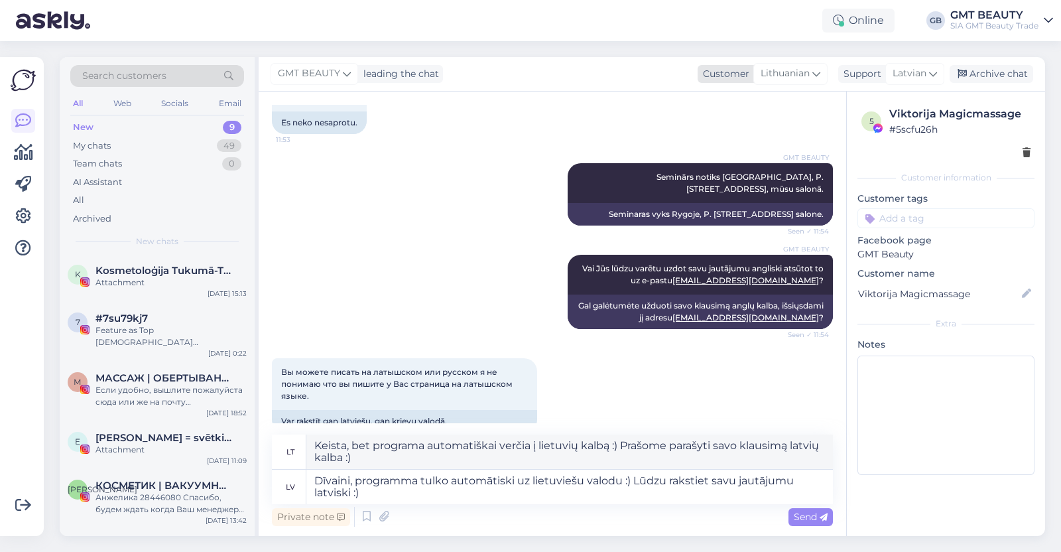
click at [788, 79] on span "Lithuanian" at bounding box center [785, 73] width 49 height 15
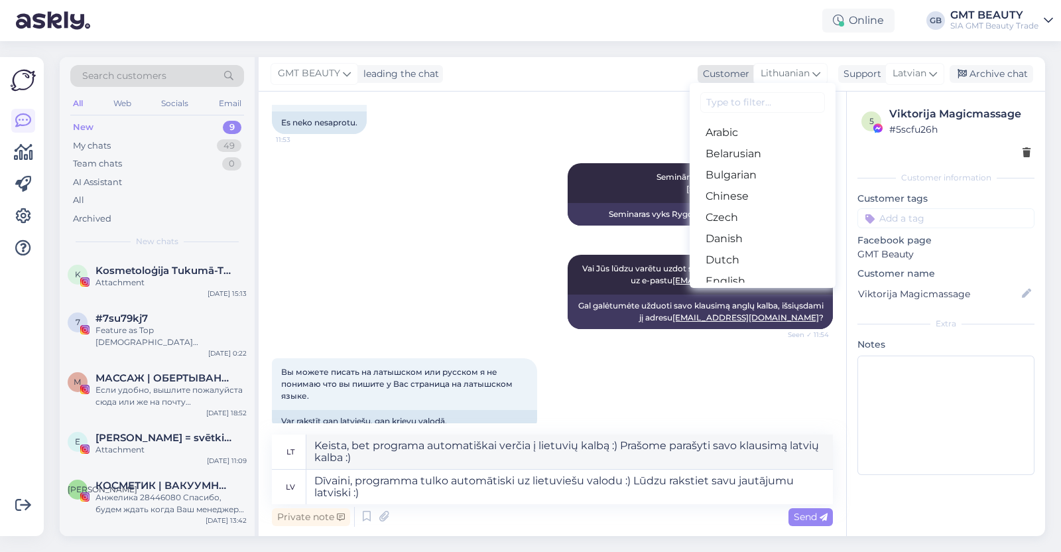
click at [786, 77] on span "Lithuanian" at bounding box center [785, 73] width 49 height 15
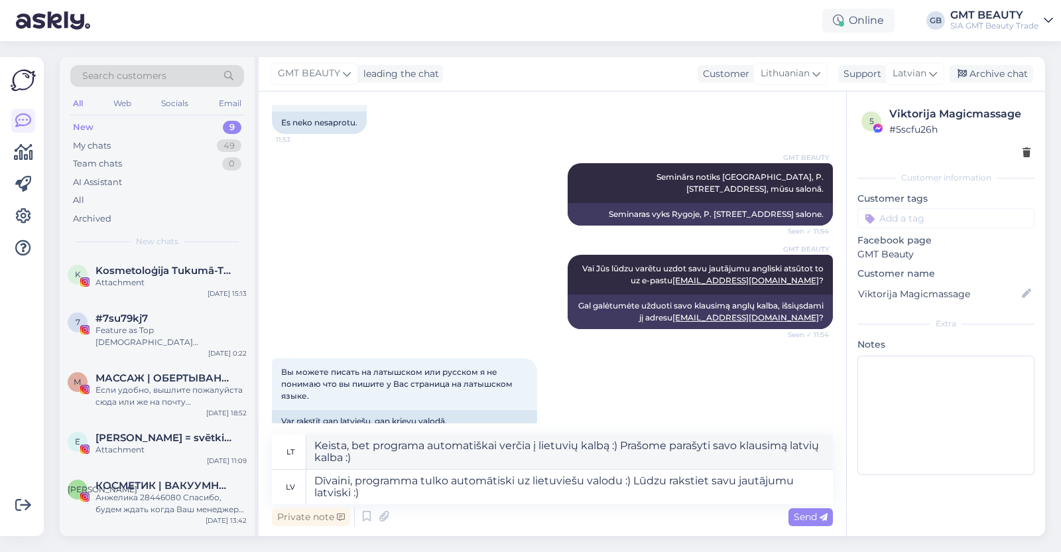
scroll to position [541, 0]
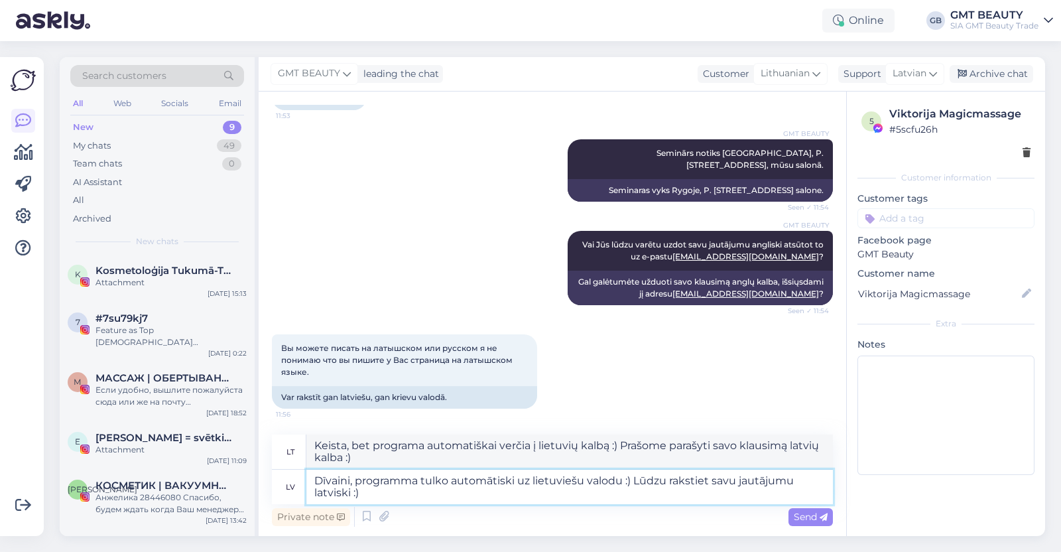
click at [393, 493] on textarea "Dīvaini, programma tulko automātiski uz lietuviešu valodu :) Lūdzu rakstiet sav…" at bounding box center [569, 487] width 527 height 34
click at [666, 480] on textarea "Dīvaini, programma tulko automātiski uz lietuviešu valodu :) Lūdzu rakstiet sav…" at bounding box center [569, 487] width 527 height 34
type textarea "Dīvaini, programma tulko automātiski uz lietuviešu valodu :) Lūdzu izveid rakst…"
type textarea "Keista, bet programa automatiškai verčia į lietuvių kalbą :) Prašau, verčiau ra…"
type textarea "Dīvaini, programma tulko automātiski uz lietuviešu valodu :) Lūdzu izveido raks…"
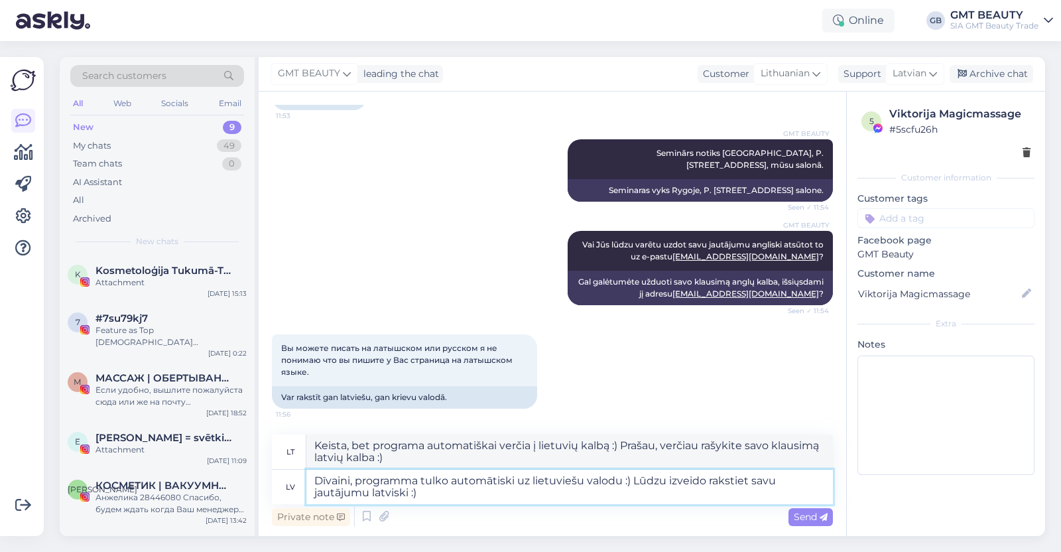
type textarea "Keista, bet programa automatiškai verčia į lietuvių kalbą :) Prašome parašyti s…"
type textarea "Dīvaini, programma tulko automātiski uz lietuviešu valodu :) Lūdzu izveidojie r…"
type textarea "Keista, programa automatiškai verčia į lietuvių kalbą :) Prašau sukurkite ir pa…"
type textarea "Dīvaini, programma tulko automātiski uz lietuviešu valodu :) Lūdzu izveidojiet …"
type textarea "Keista, programa automatiškai verčia į lietuvių kalbą :) Prašau, kūrėjai, rašyk…"
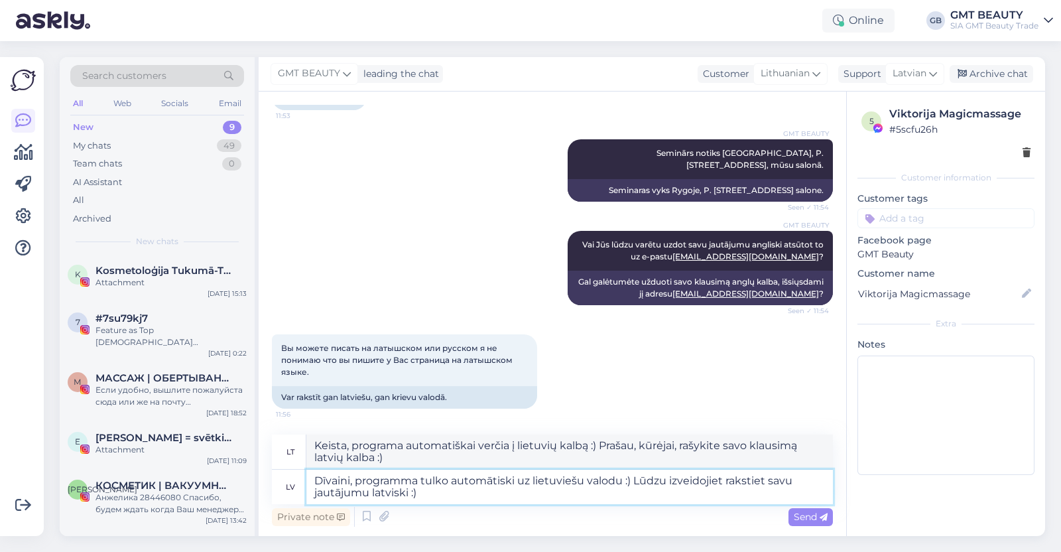
type textarea "Dīvaini, programma tulko automātiski uz lietuviešu valodu :) Lūdzu izveidojiet …"
type textarea "Keista, bet programa automatiškai verčia į lietuvių kalbą :) Prašome sukurkite …"
type textarea "Dīvaini, programma tulko automātiski uz lietuviešu valodu :) Lūdzu izveidojiet …"
type textarea "Keista, bet programa automatiškai verčia į lietuvių kalbą :) Prašau sukurkite k…"
type textarea "Dīvaini, programma tulko automātiski uz lietuviešu valodu :) Lūdzu izveidojiet …"
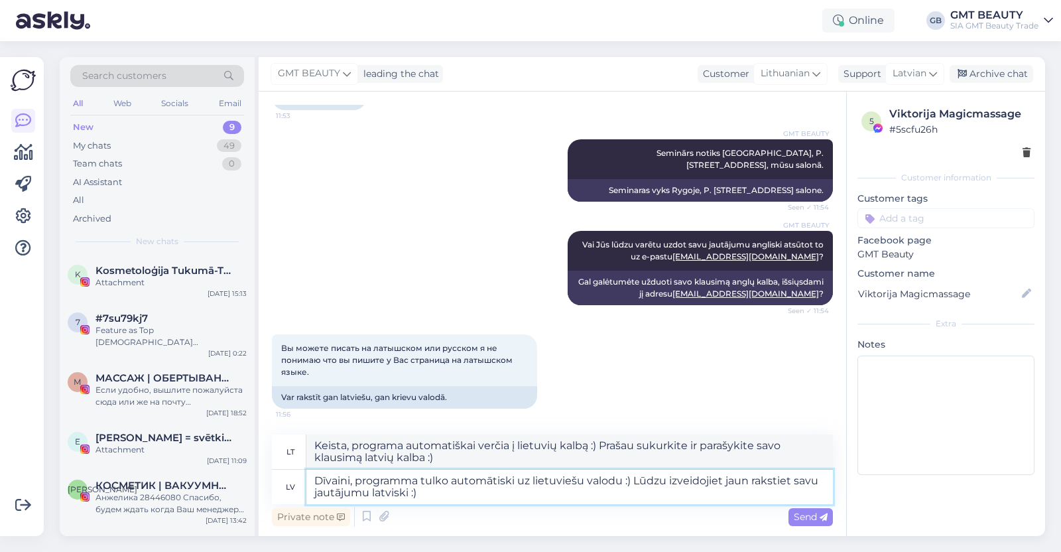
type textarea "Keista, programa automatiškai verčia į lietuvių kalbą :) Prašau sukurti, jei ra…"
type textarea "Dīvaini, programma tulko automātiski uz lietuviešu valodu :) Lūdzu izveidojiet …"
type textarea "Keista, programa automatiškai verčia į lietuvių kalbą :) Prašau sukurti naują i…"
type textarea "Dīvaini, programma tulko automātiski uz lietuviešu valodu :) Lūdzu izveidojiet …"
type textarea "Keista, programa automatiškai verčia į lietuvių kalbą :) Prašau sukurti naują p…"
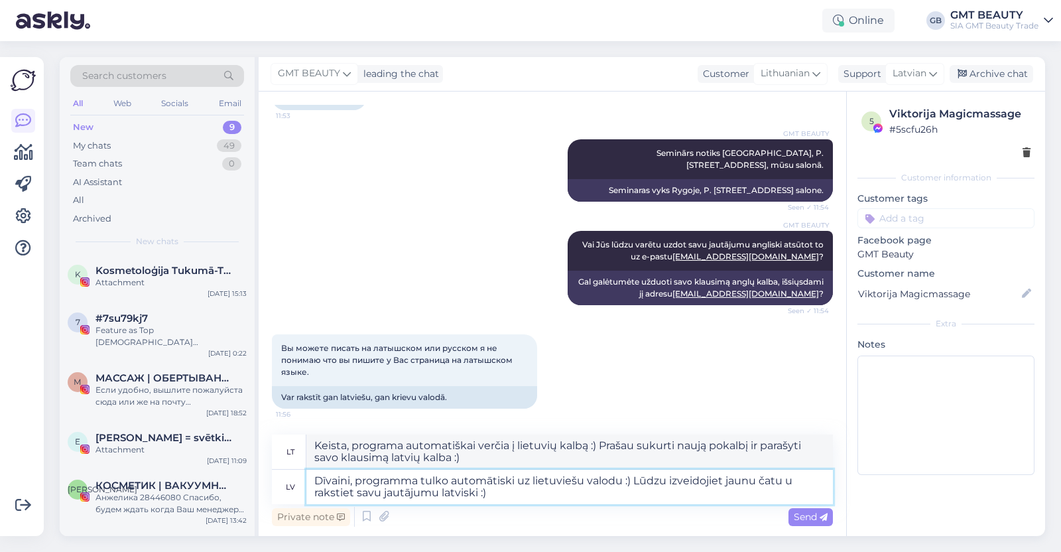
type textarea "Dīvaini, programma tulko automātiski uz lietuviešu valodu :) Lūdzu izveidojiet …"
type textarea "Keista, bet programa automatiškai verčia į lietuvių kalbą :) Sukurkite naują po…"
type textarea "Dīvaini, programma tulko automātiski uz lietuviešu valodu :) Lūdzu izveidojiet …"
click at [802, 513] on span "Send" at bounding box center [811, 517] width 34 height 12
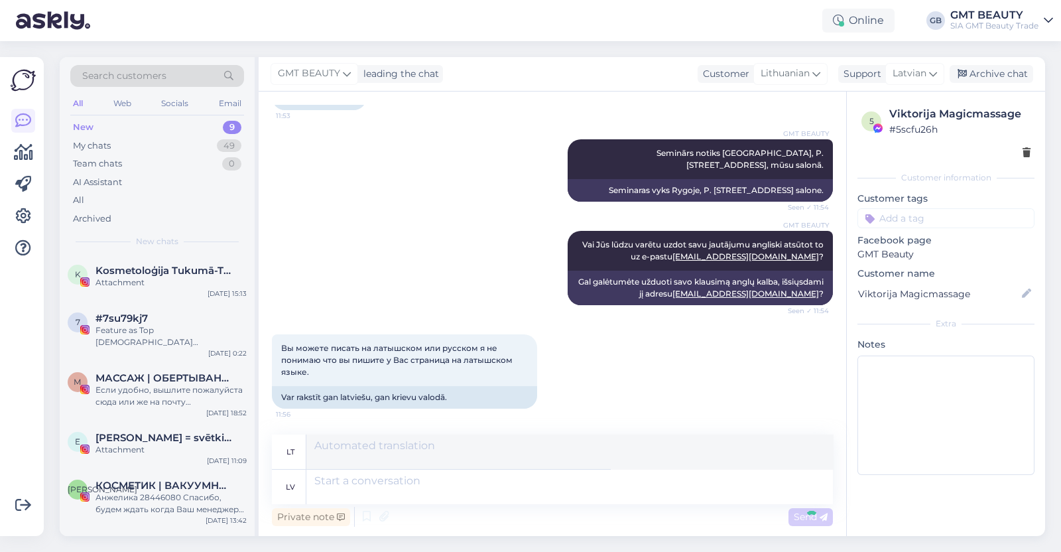
scroll to position [645, 0]
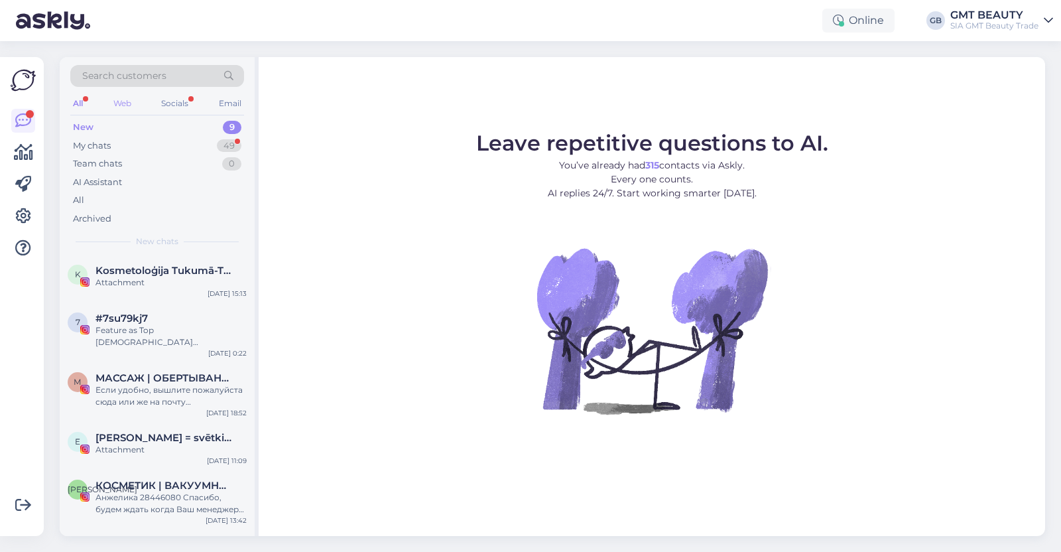
click at [119, 100] on div "Web" at bounding box center [122, 103] width 23 height 17
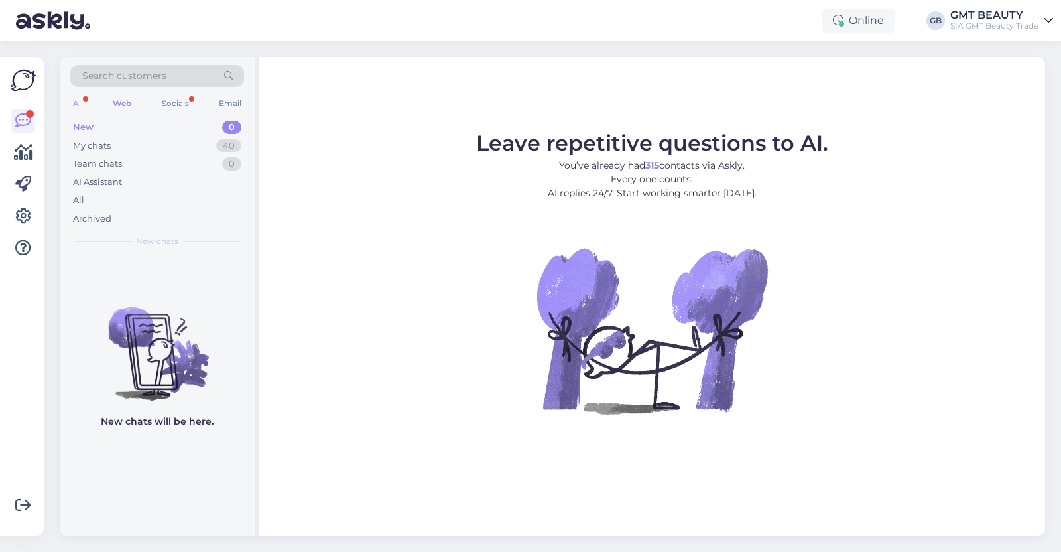
click at [83, 102] on div "All" at bounding box center [77, 103] width 15 height 17
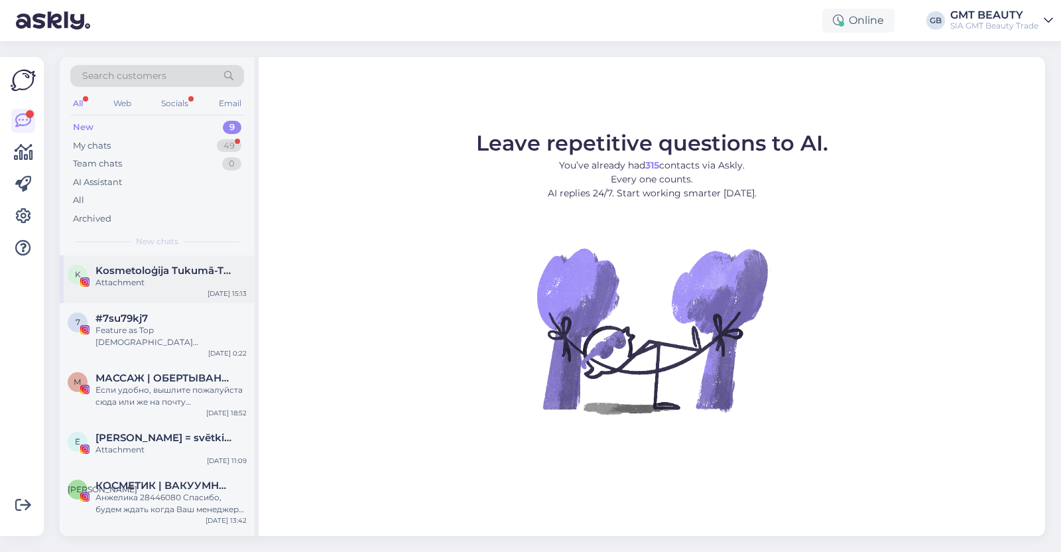
click at [113, 277] on div "Attachment" at bounding box center [170, 283] width 151 height 12
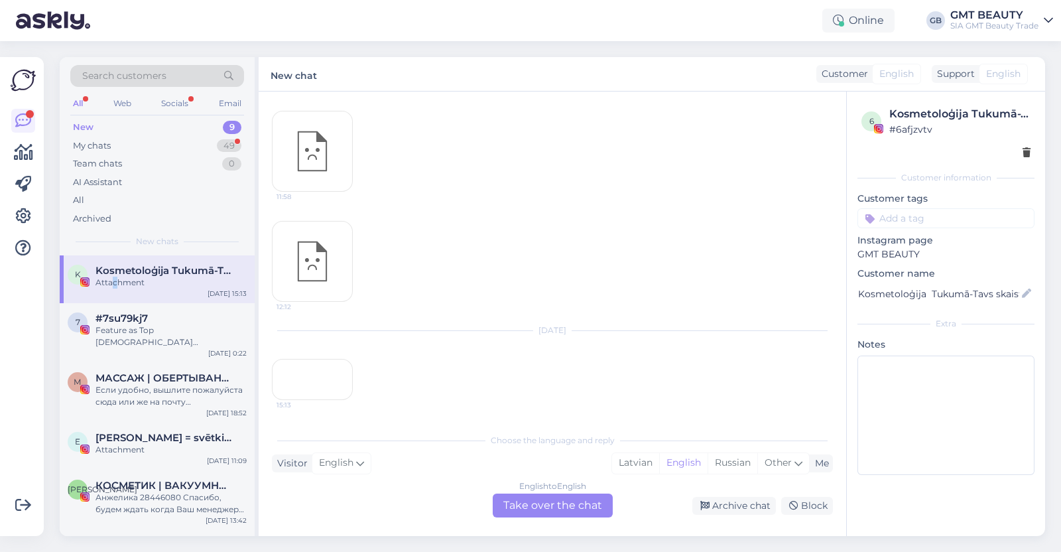
scroll to position [163, 0]
click at [98, 201] on div "All" at bounding box center [157, 200] width 174 height 19
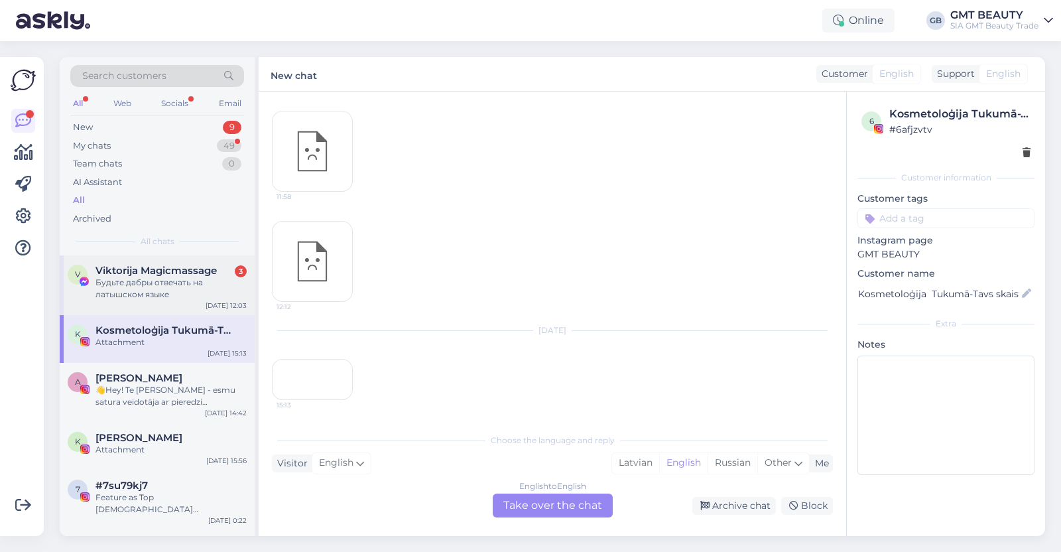
click at [121, 283] on div "Будьте дабры отвечать на латышском языке" at bounding box center [170, 289] width 151 height 24
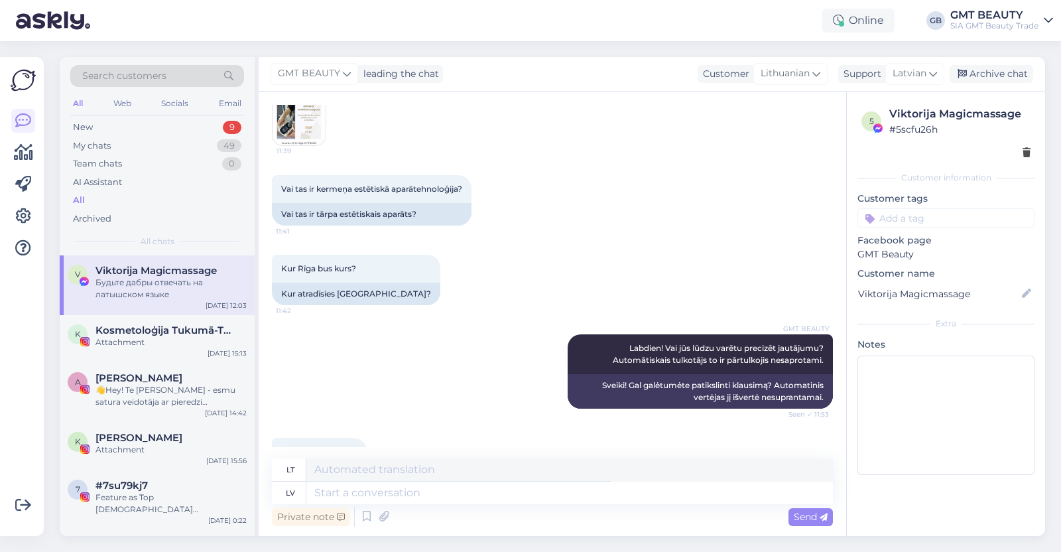
scroll to position [887, 0]
